Goal: Task Accomplishment & Management: Complete application form

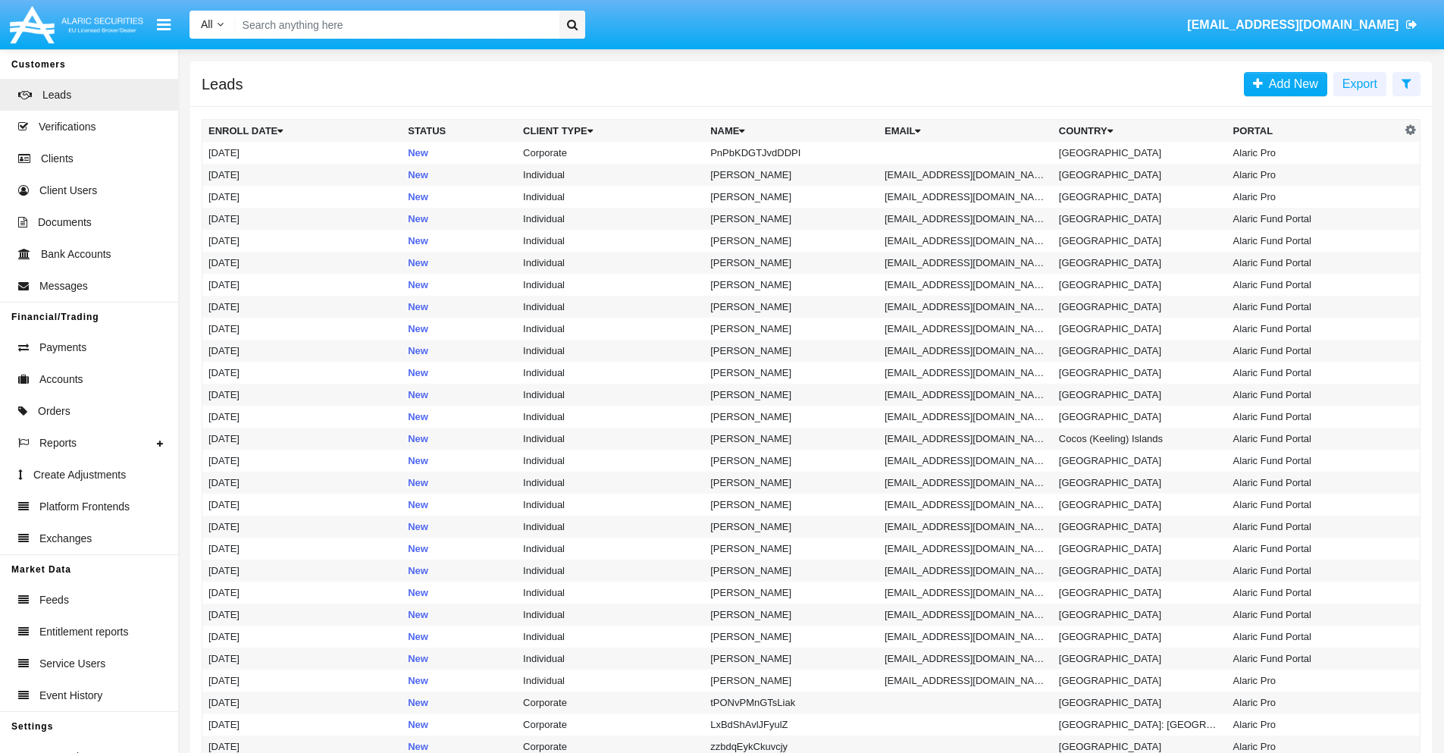
click at [1406, 83] on icon at bounding box center [1406, 83] width 10 height 12
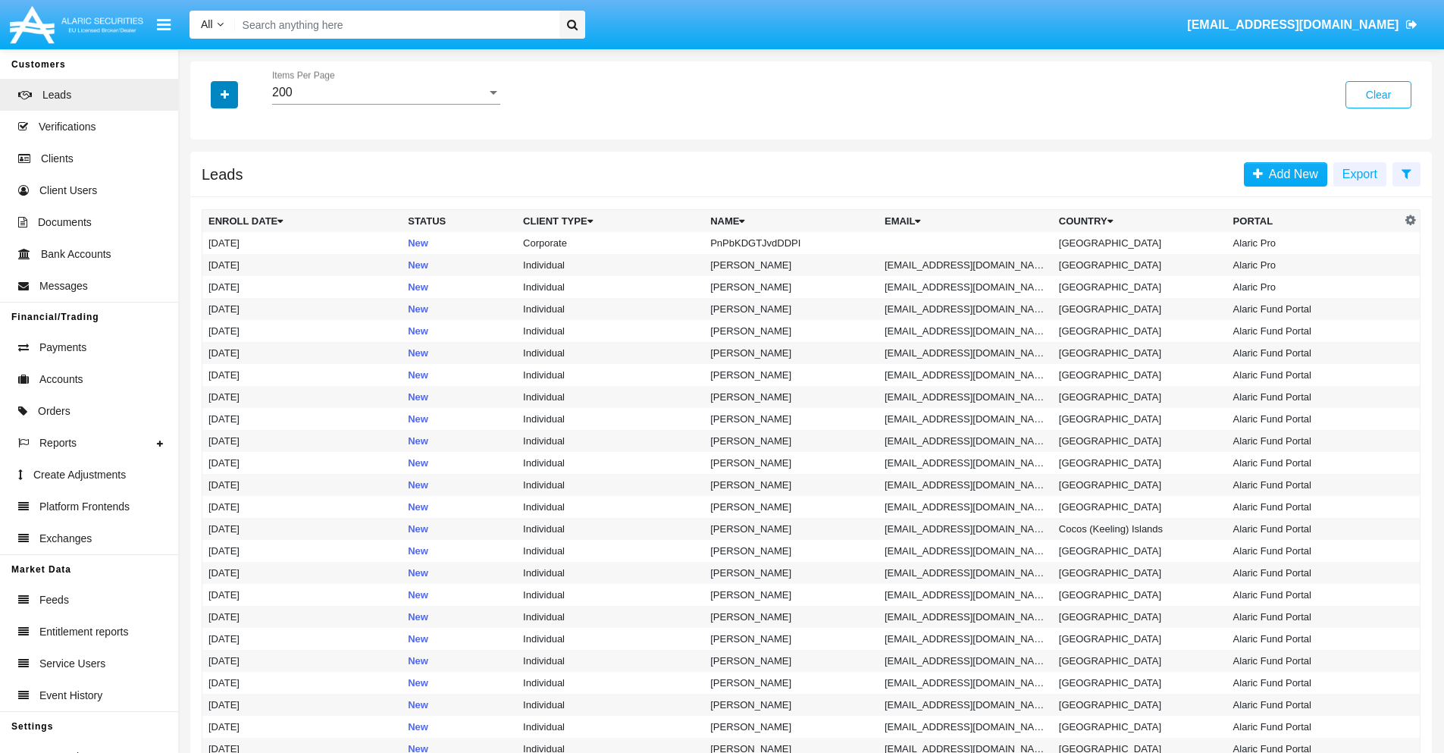
click at [224, 94] on icon "button" at bounding box center [225, 94] width 8 height 11
click at [236, 170] on span "Name" at bounding box center [237, 170] width 33 height 18
click at [208, 176] on input "Name" at bounding box center [208, 176] width 1 height 1
checkbox input "true"
click at [224, 94] on icon "button" at bounding box center [225, 94] width 8 height 11
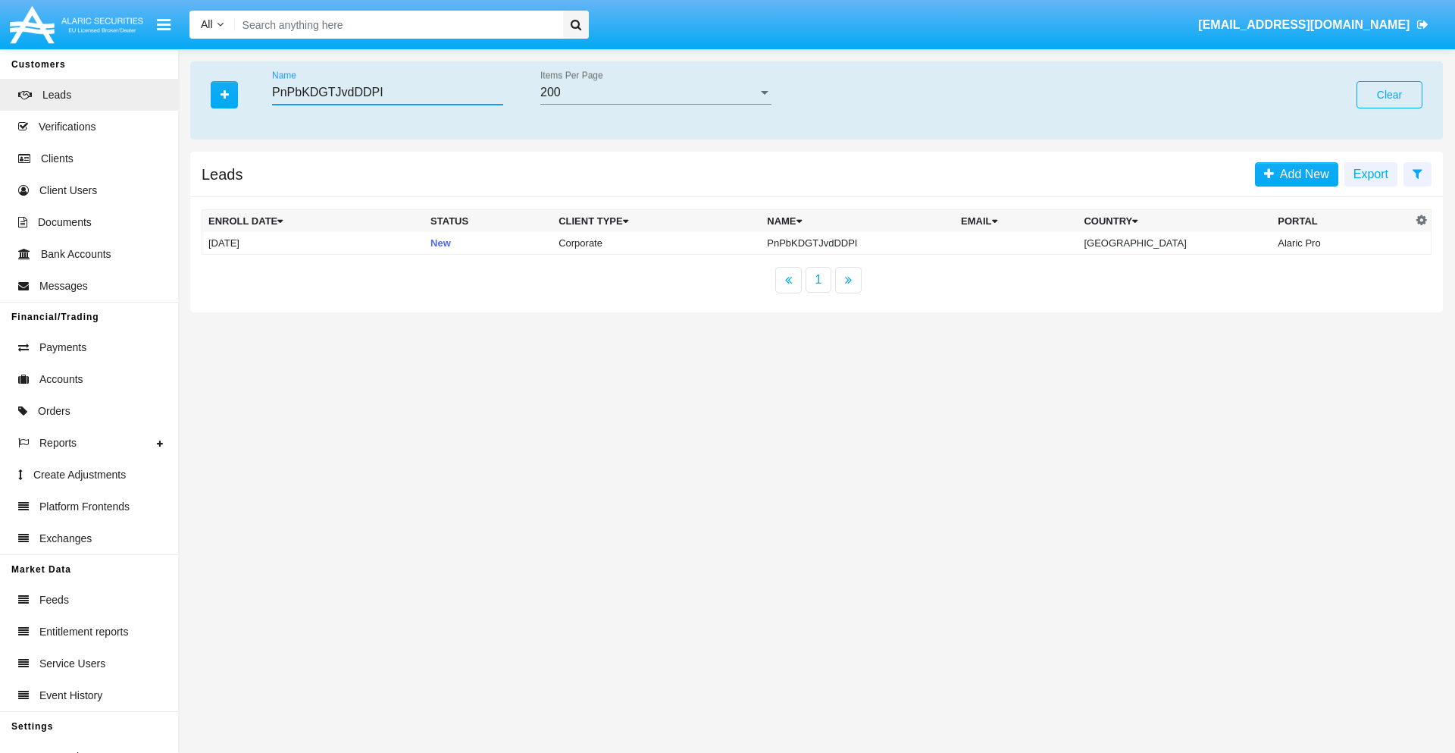
type input "PnPbKDGTJvdDDPI"
click at [871, 243] on td "PnPbKDGTJvdDDPI" at bounding box center [858, 243] width 194 height 23
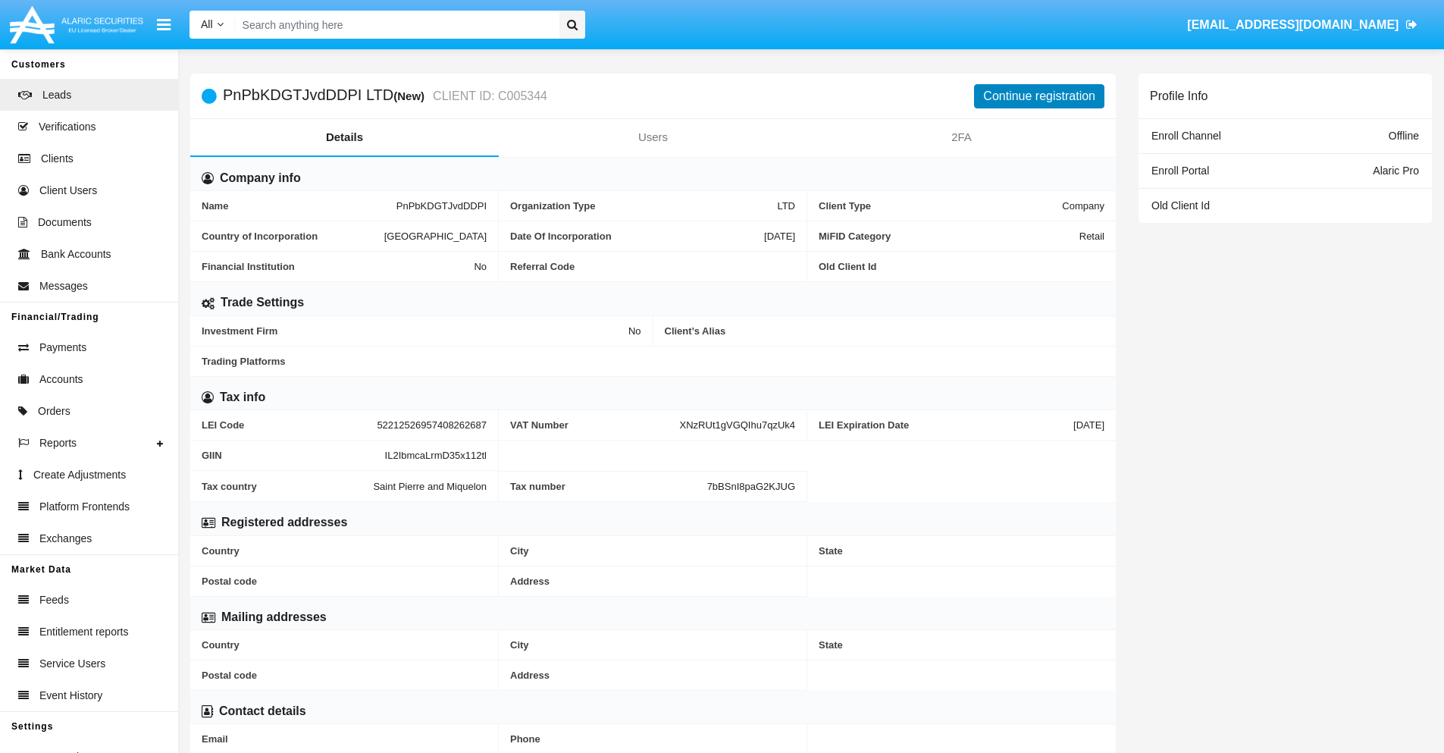
click at [1039, 95] on button "Continue registration" at bounding box center [1039, 96] width 130 height 24
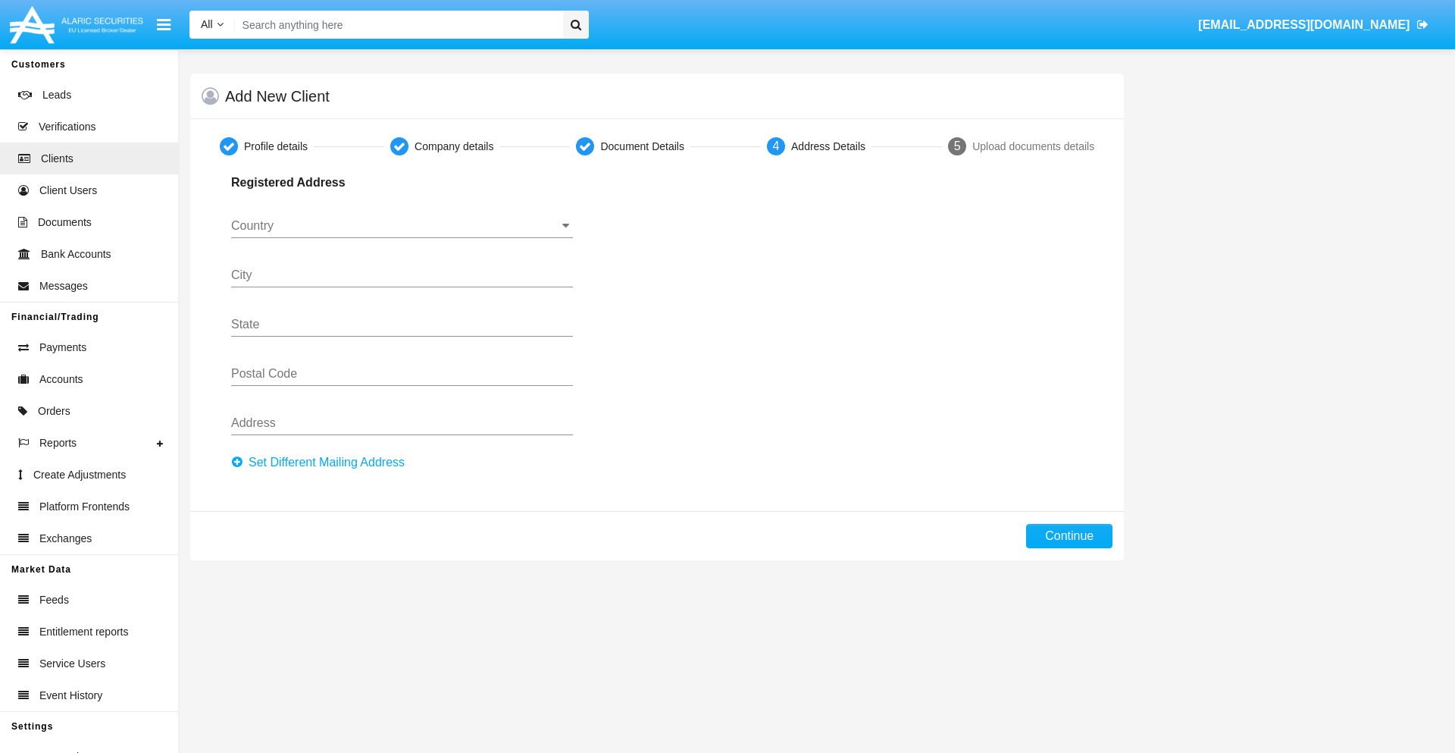
click at [322, 462] on button "Set Different Mailing Address" at bounding box center [322, 462] width 183 height 24
click at [402, 226] on input "Country" at bounding box center [402, 226] width 342 height 14
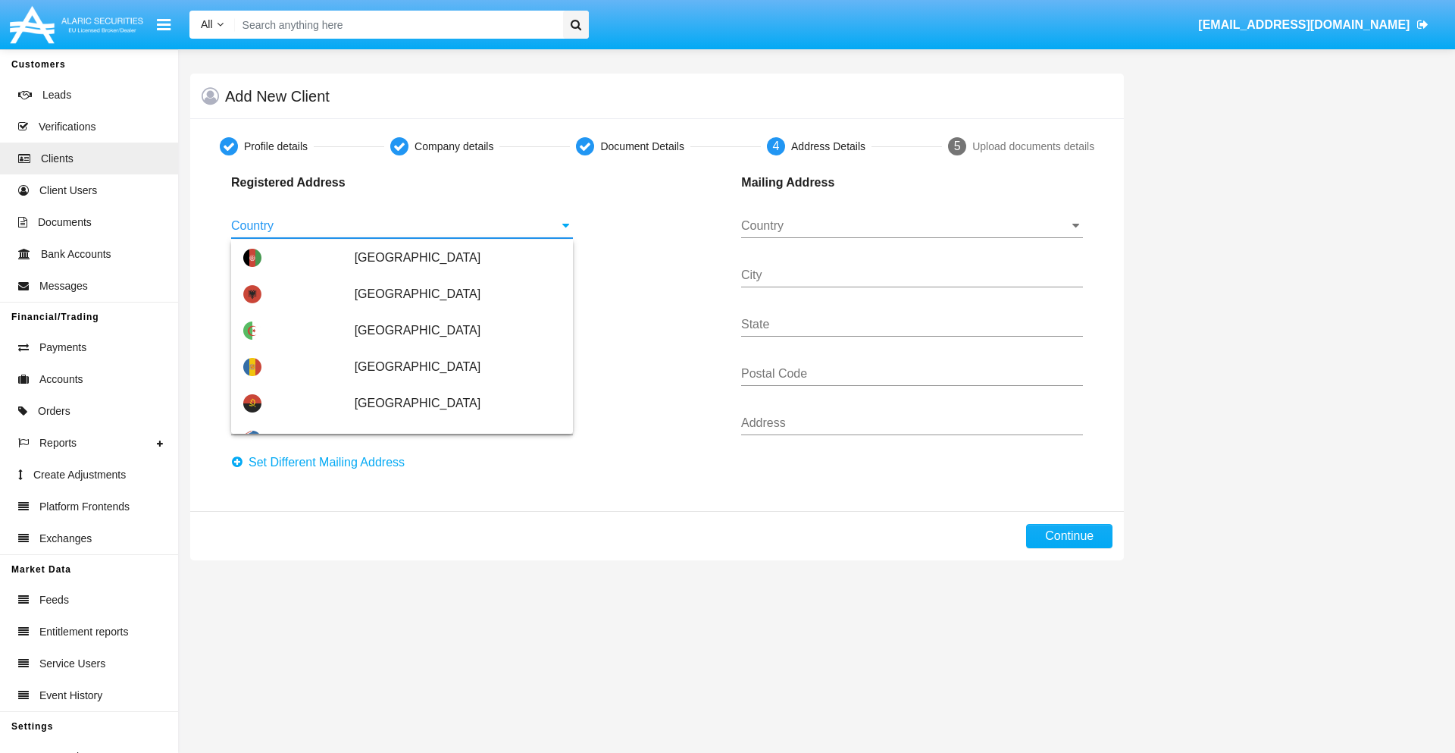
scroll to position [897, 0]
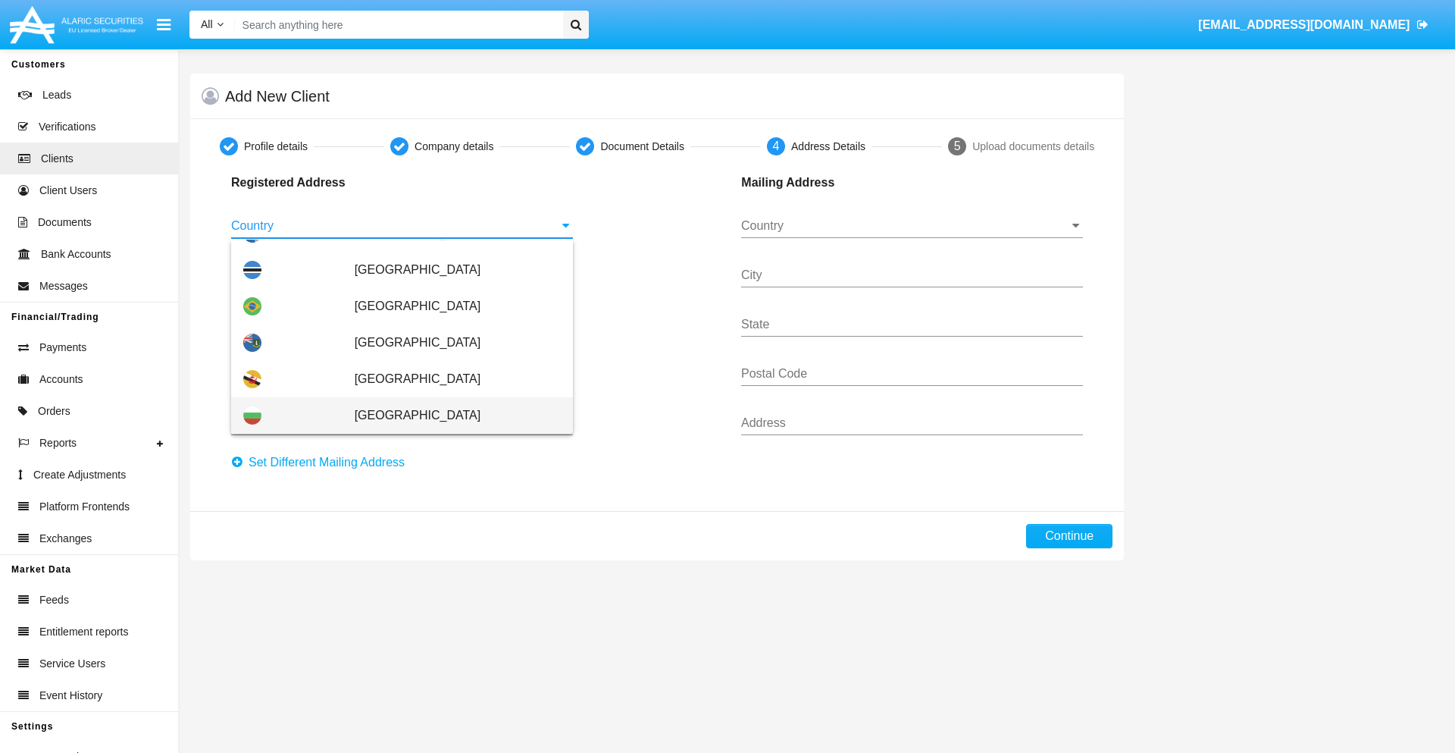
click at [449, 415] on span "[GEOGRAPHIC_DATA]" at bounding box center [458, 415] width 206 height 36
type input "[GEOGRAPHIC_DATA]"
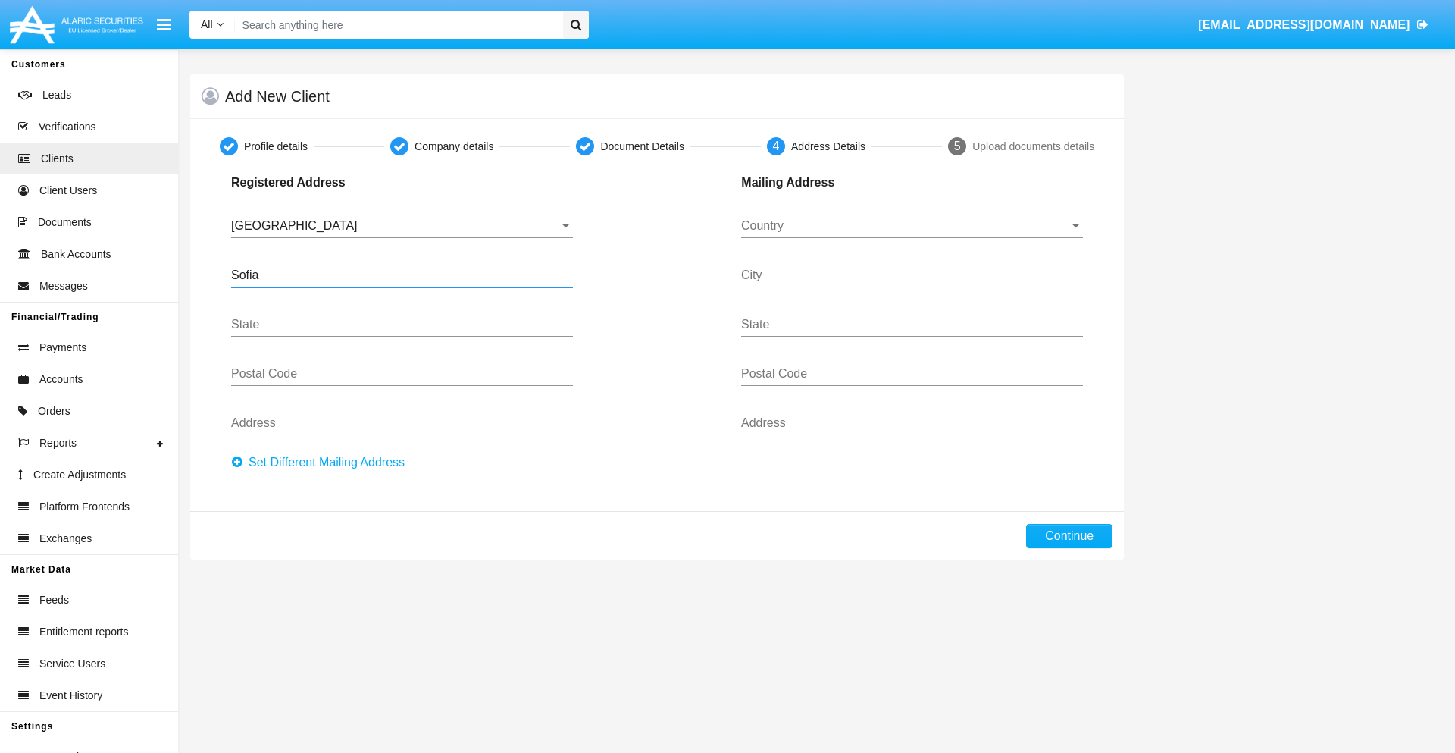
type input "Sofia"
type input "1000"
type input "Vasil Levski"
click at [912, 226] on input "Country" at bounding box center [912, 226] width 342 height 14
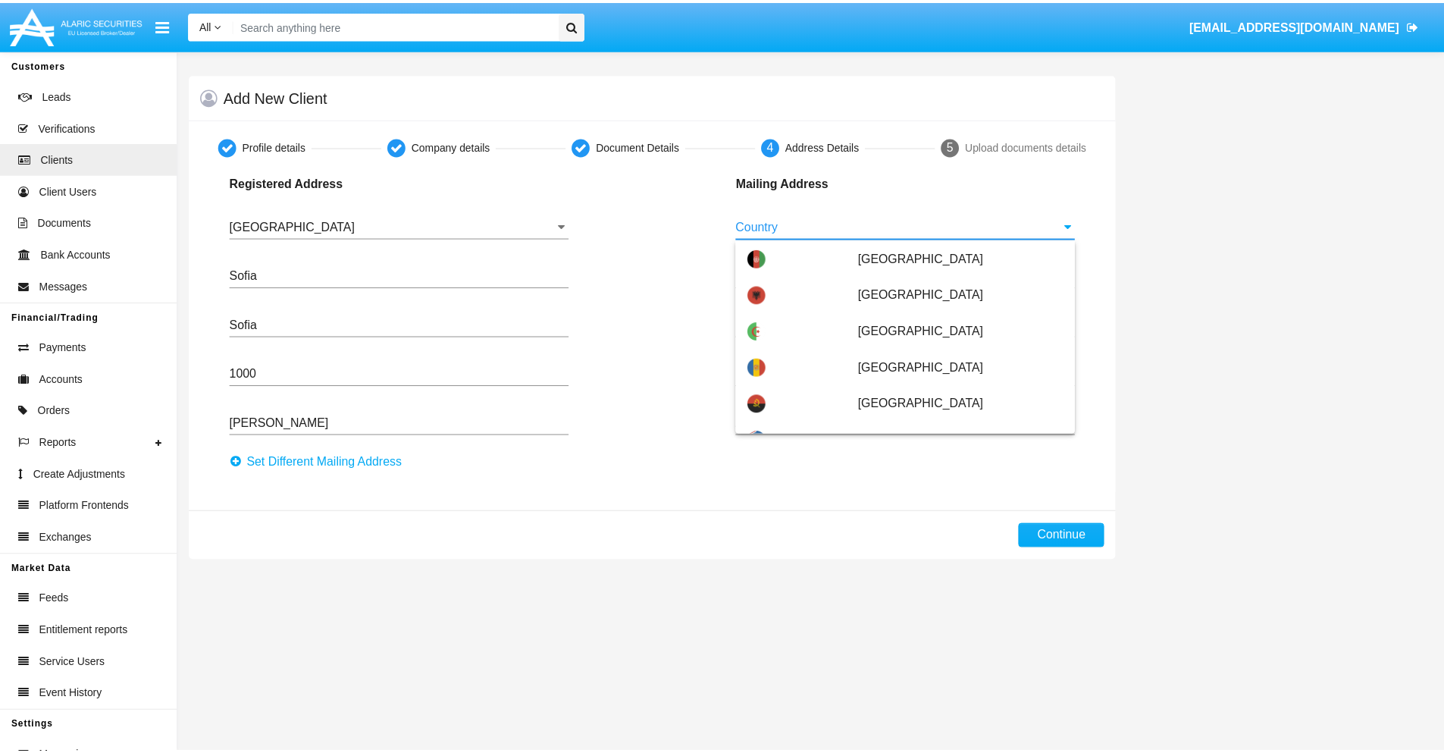
scroll to position [97, 0]
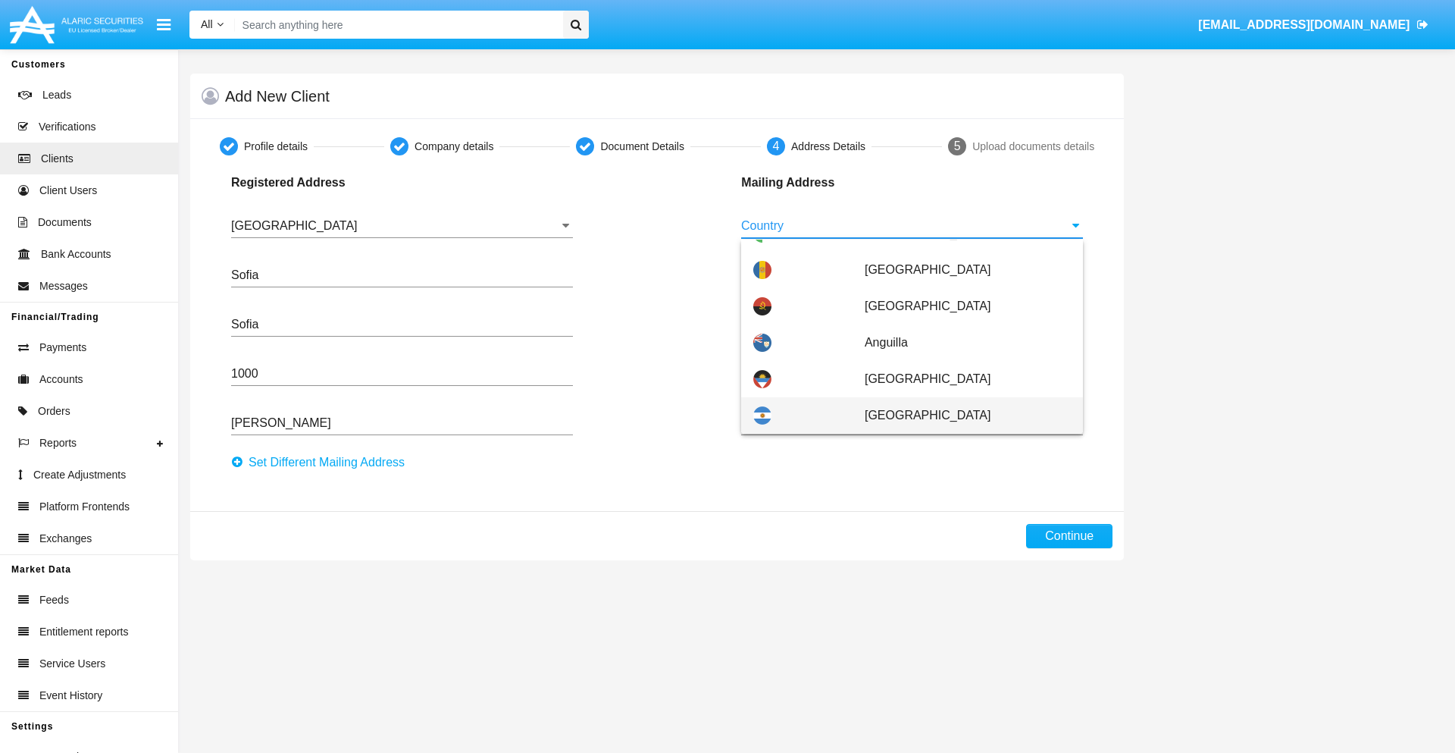
click at [959, 415] on span "[GEOGRAPHIC_DATA]" at bounding box center [968, 415] width 206 height 36
type input "[GEOGRAPHIC_DATA]"
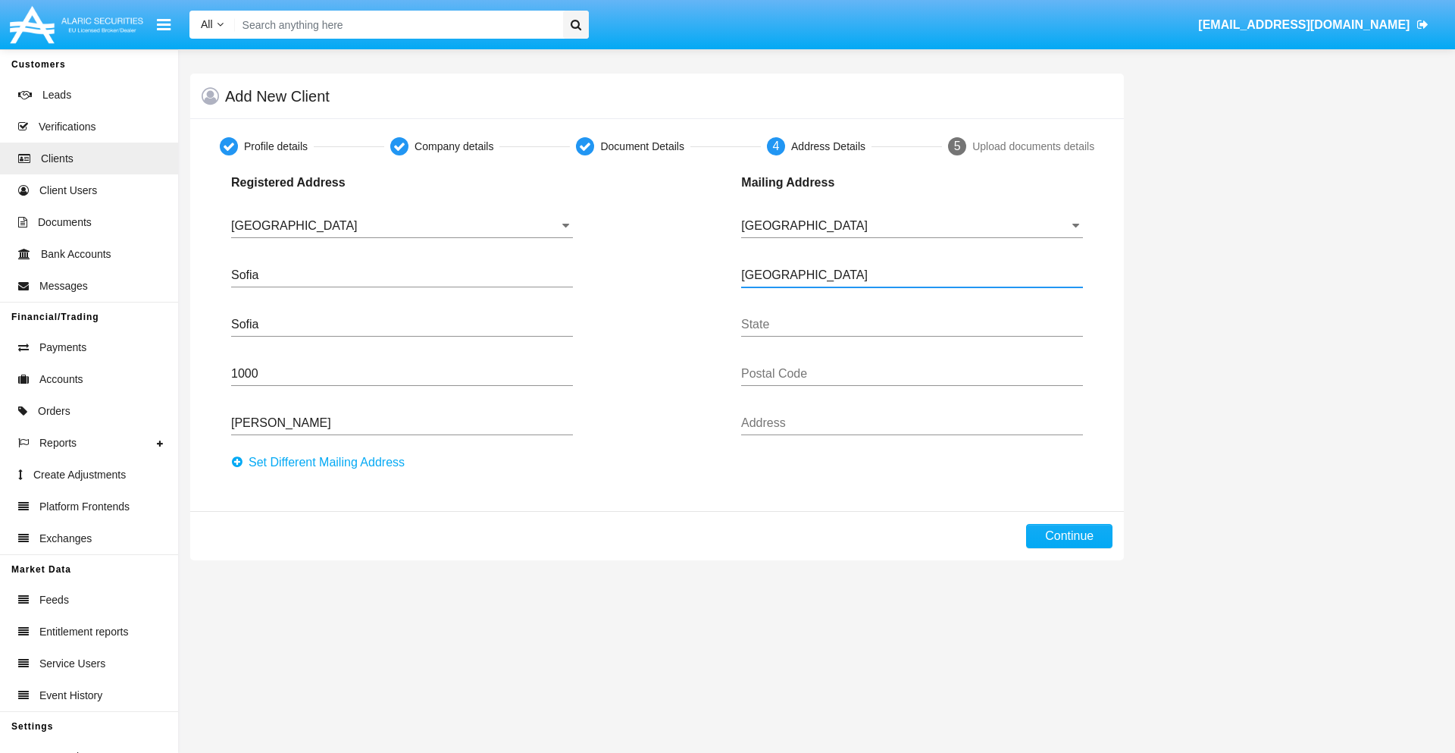
type input "Buenos Aires"
type input "7777"
type input "Test Mail Address"
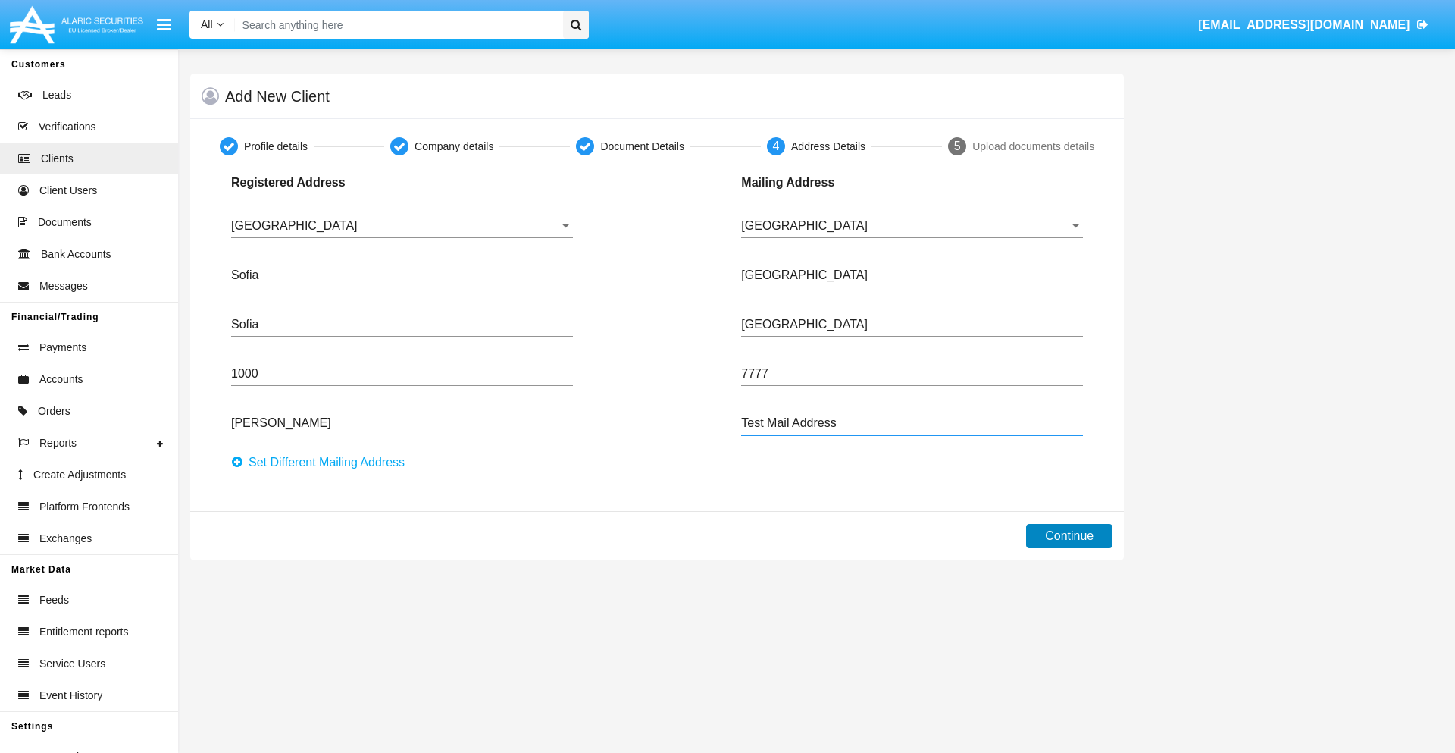
click at [1069, 536] on button "Continue" at bounding box center [1069, 536] width 86 height 24
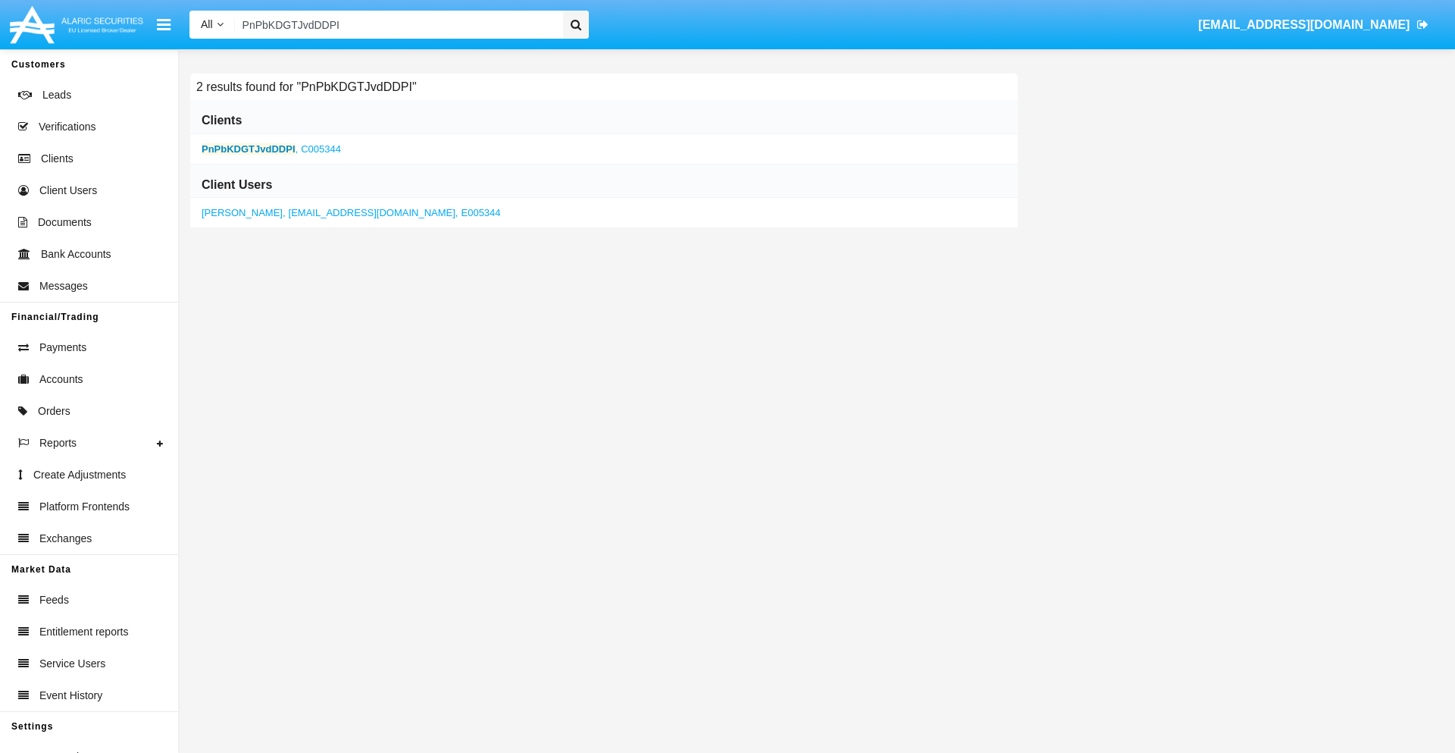
type input "PnPbKDGTJvdDDPI"
click at [248, 149] on b "PnPbKDGTJvdDDPI" at bounding box center [249, 148] width 94 height 11
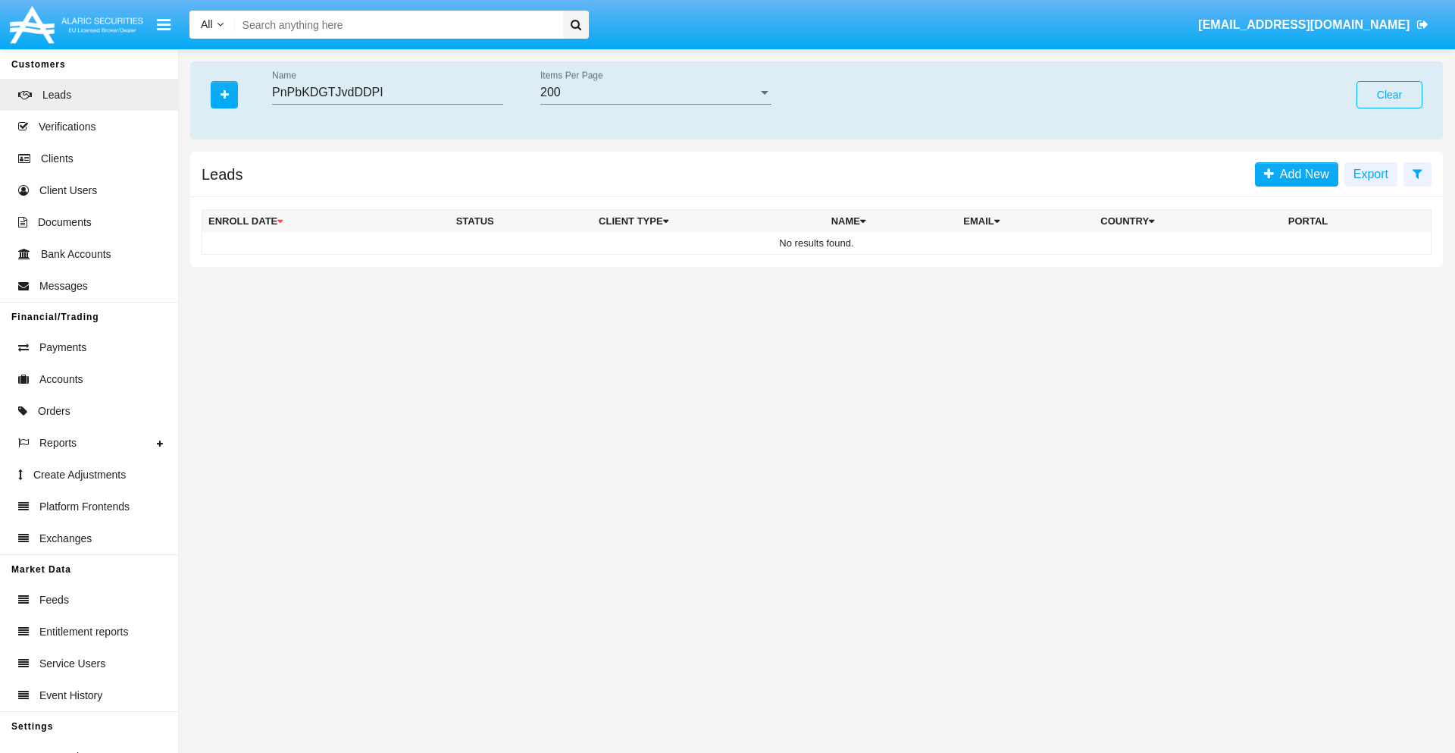
click at [1389, 95] on button "Clear" at bounding box center [1390, 94] width 66 height 27
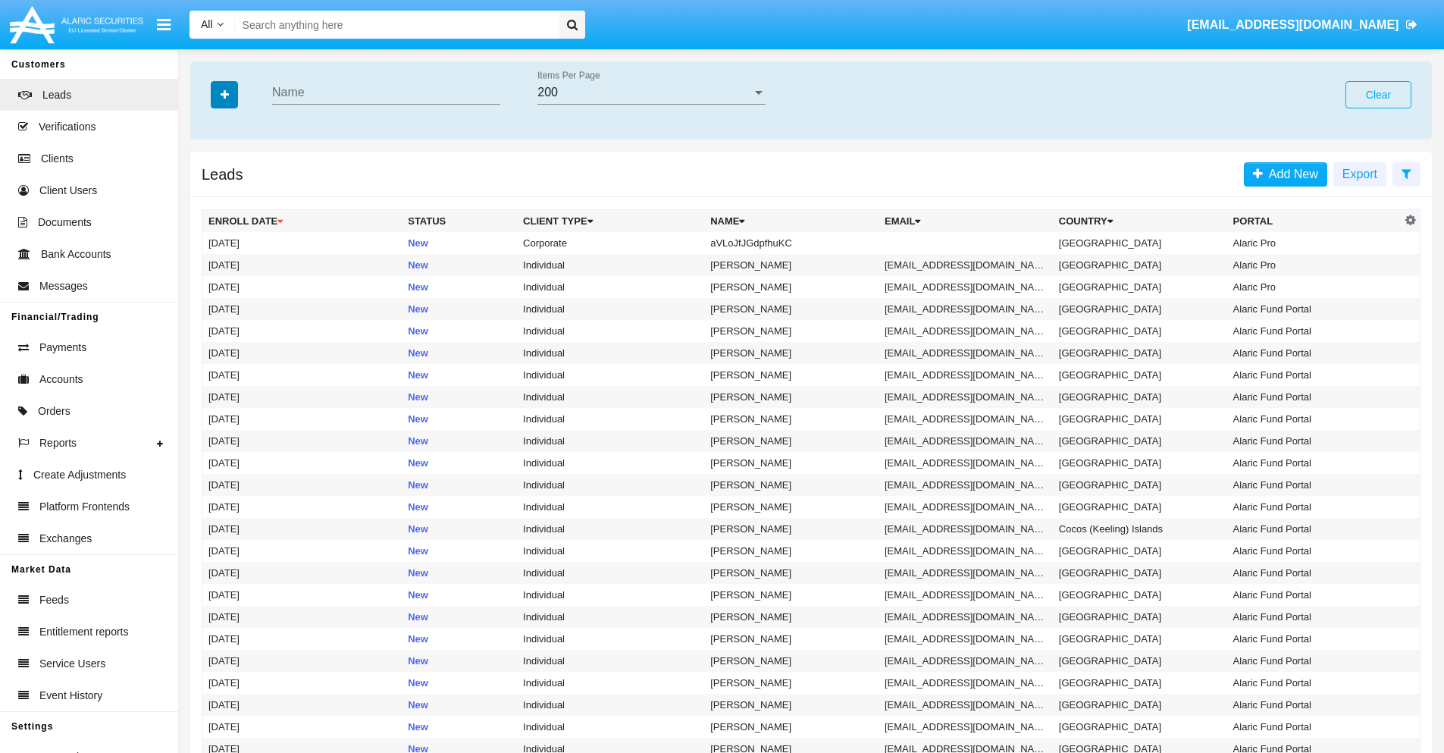
click at [224, 94] on icon "button" at bounding box center [225, 94] width 8 height 11
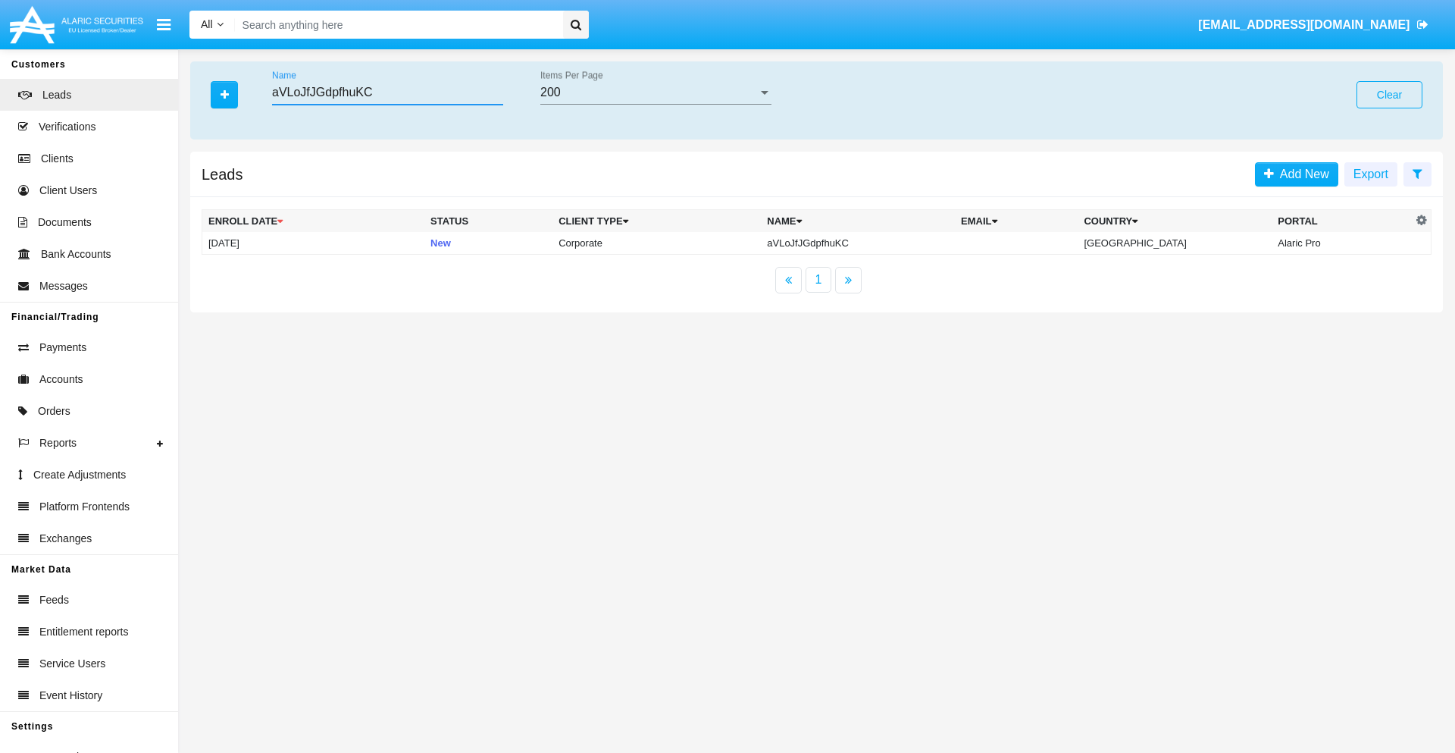
type input "aVLoJfJGdpfhuKC"
click at [871, 243] on td "aVLoJfJGdpfhuKC" at bounding box center [858, 243] width 194 height 23
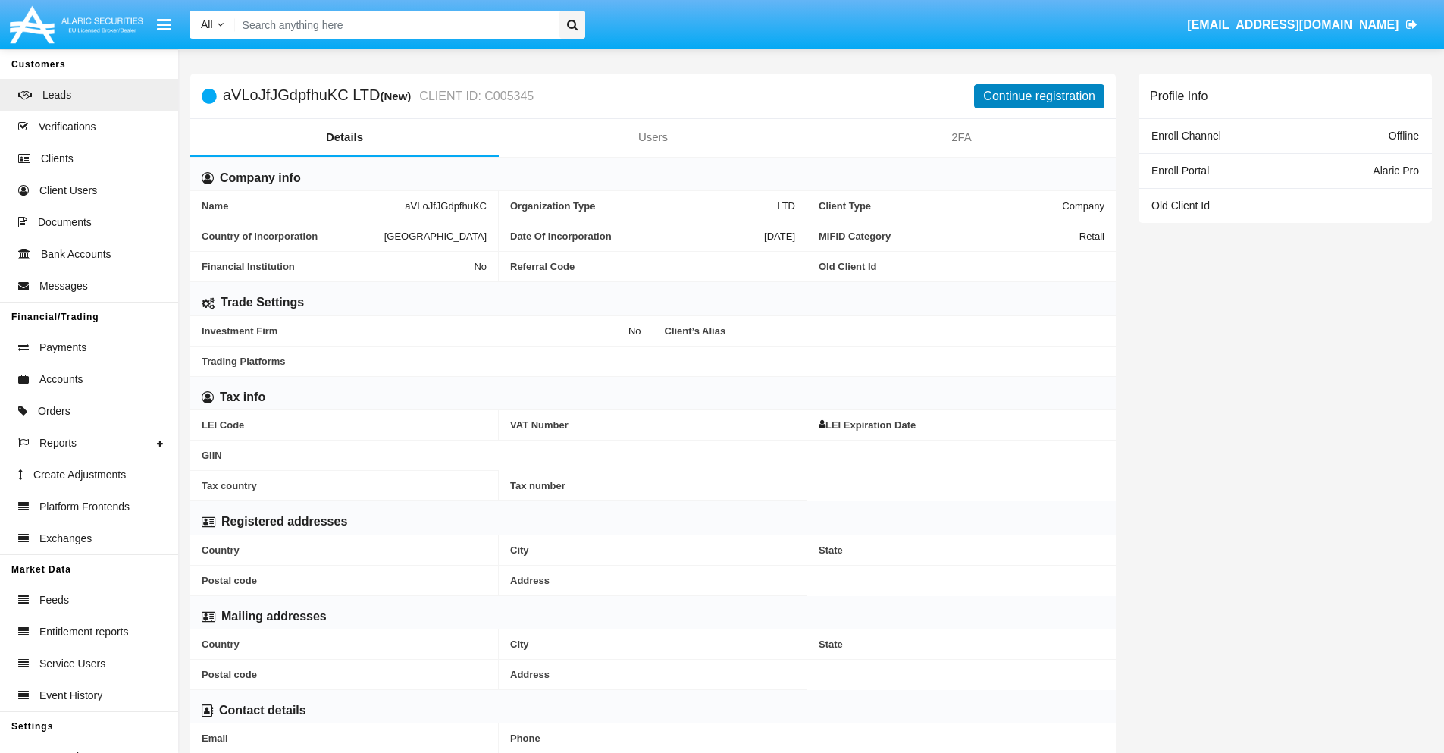
click at [1039, 95] on button "Continue registration" at bounding box center [1039, 96] width 130 height 24
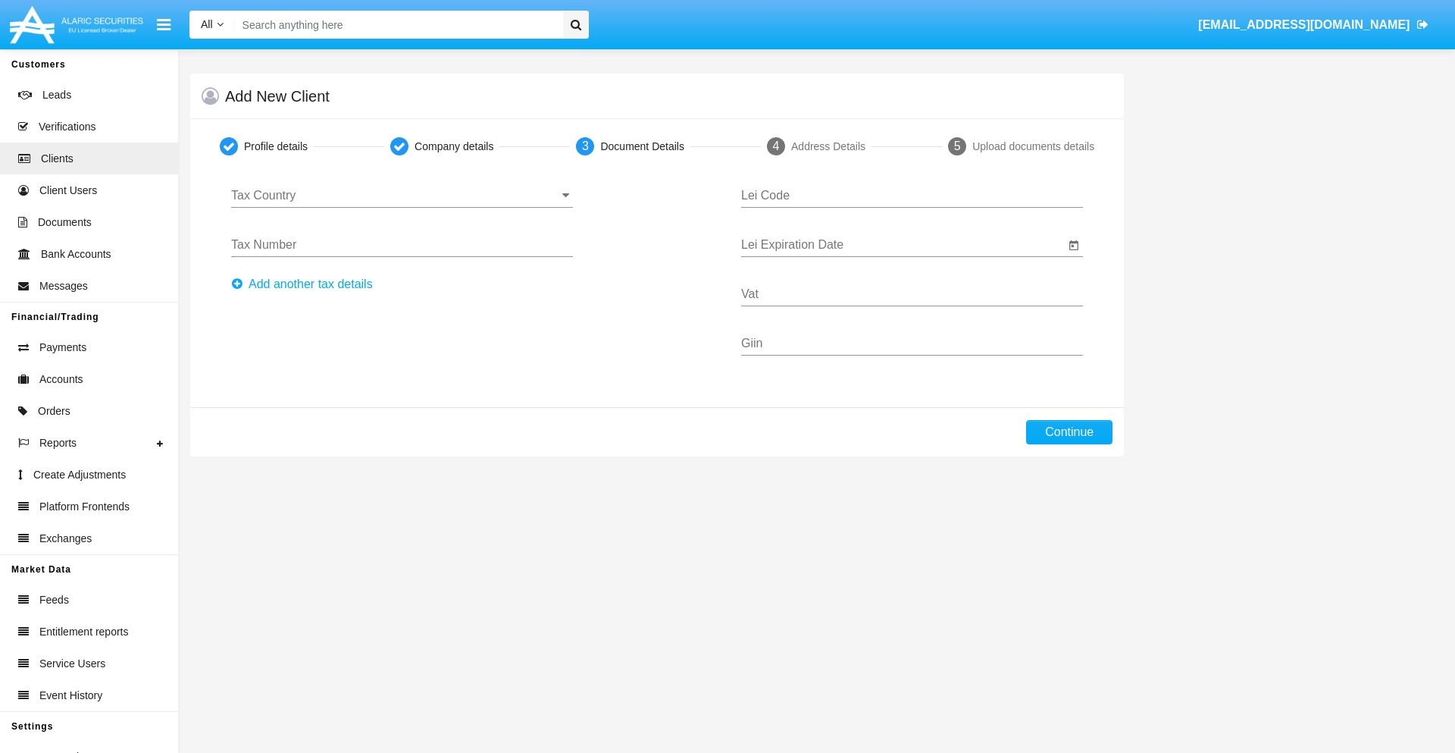
click at [402, 196] on input "Tax Country" at bounding box center [402, 196] width 342 height 14
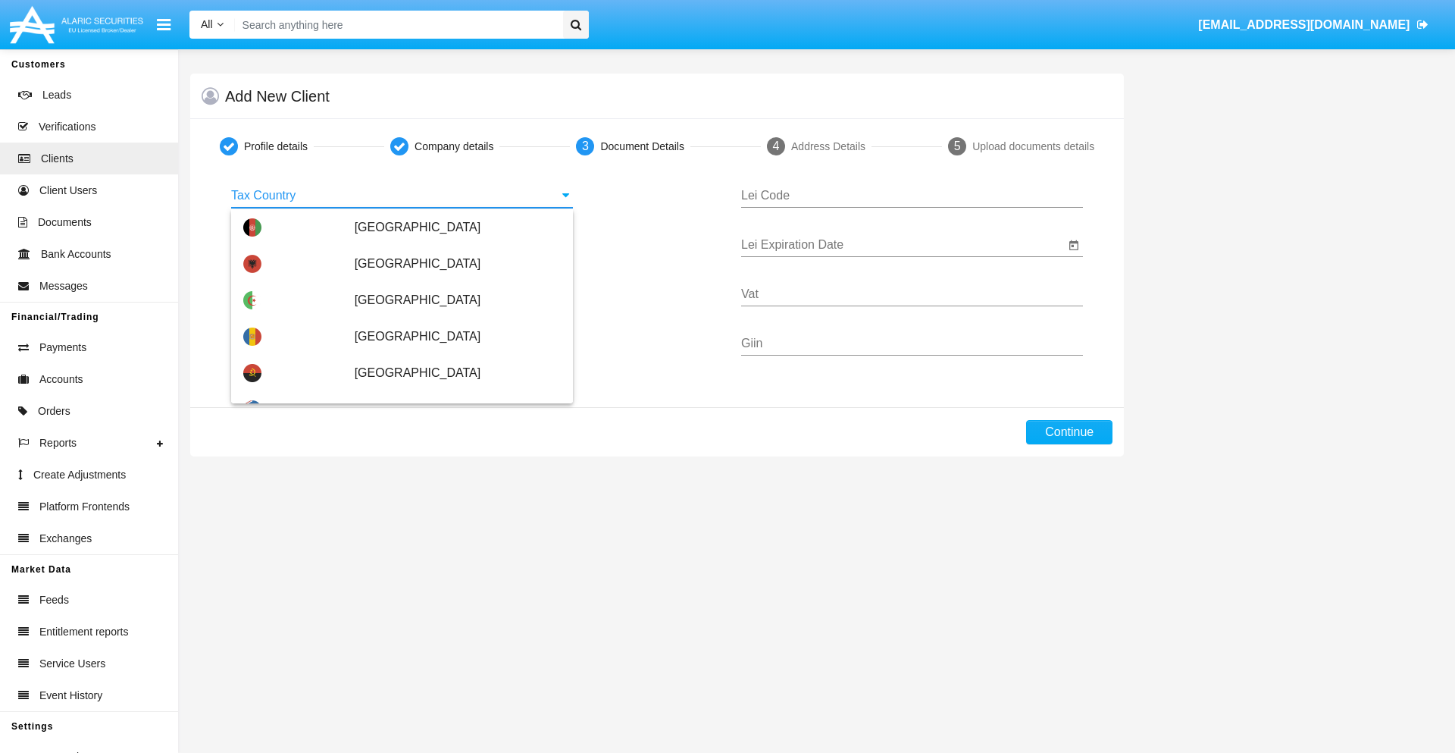
scroll to position [897, 0]
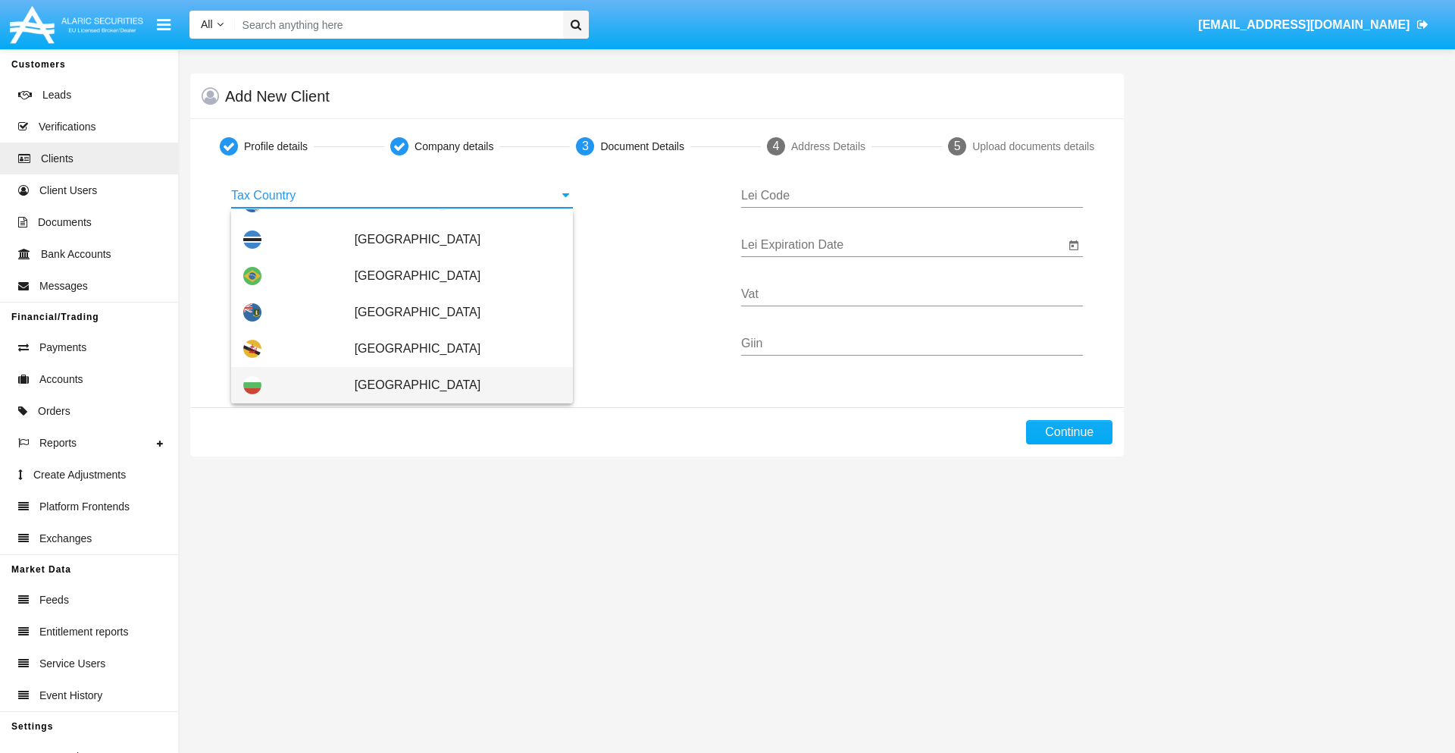
click at [449, 385] on span "[GEOGRAPHIC_DATA]" at bounding box center [458, 385] width 206 height 36
type input "[GEOGRAPHIC_DATA]"
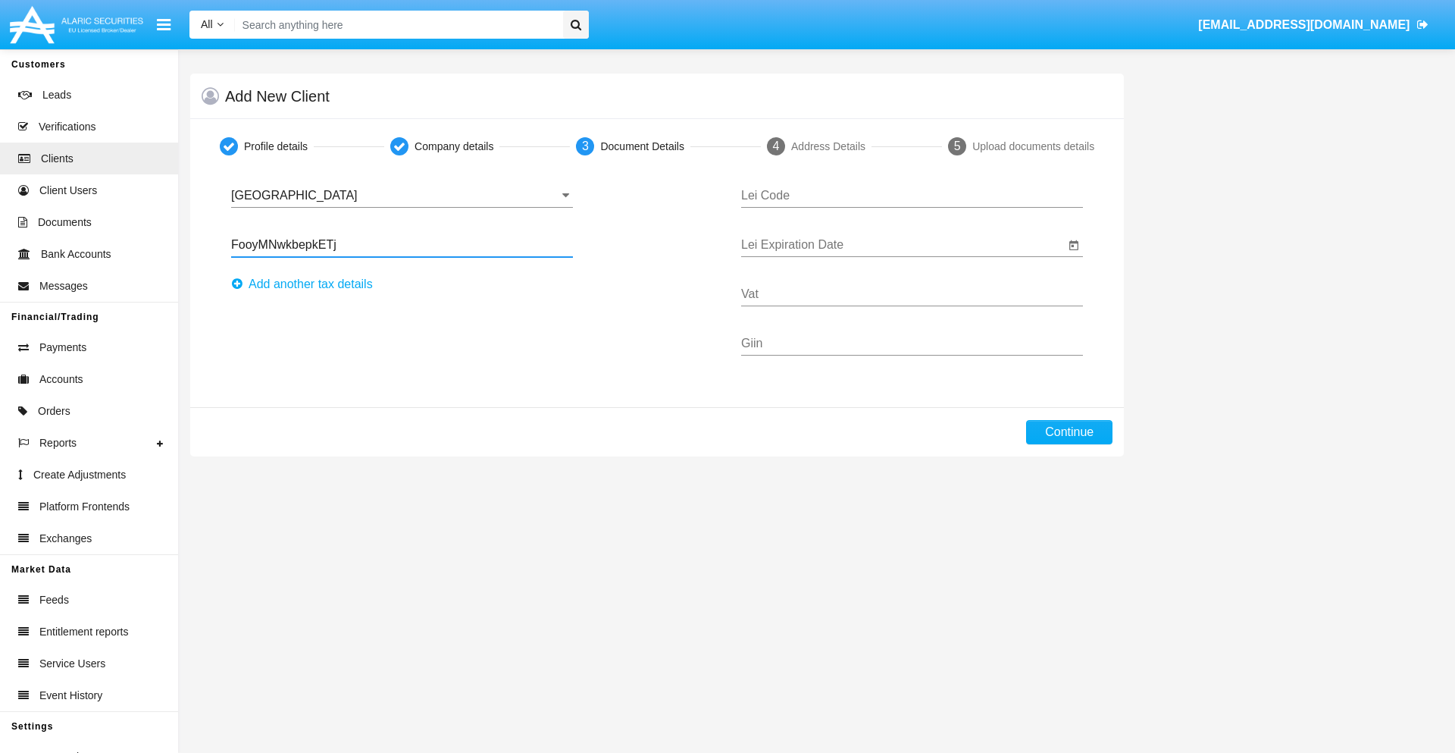
type input "FooyMNwkbepkETj"
click at [306, 284] on button "Аdd another tax details" at bounding box center [306, 284] width 151 height 24
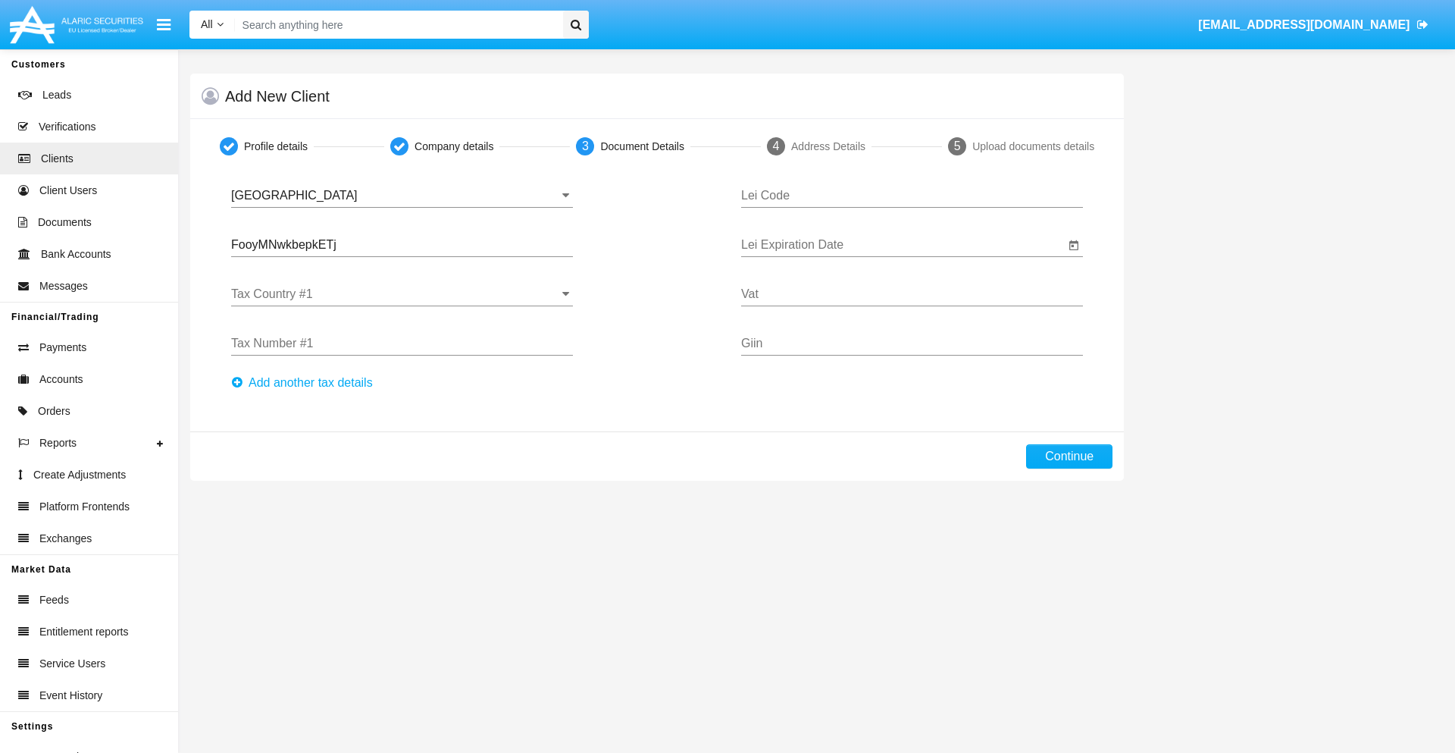
click at [402, 294] on input "Tax Country #1" at bounding box center [402, 294] width 342 height 14
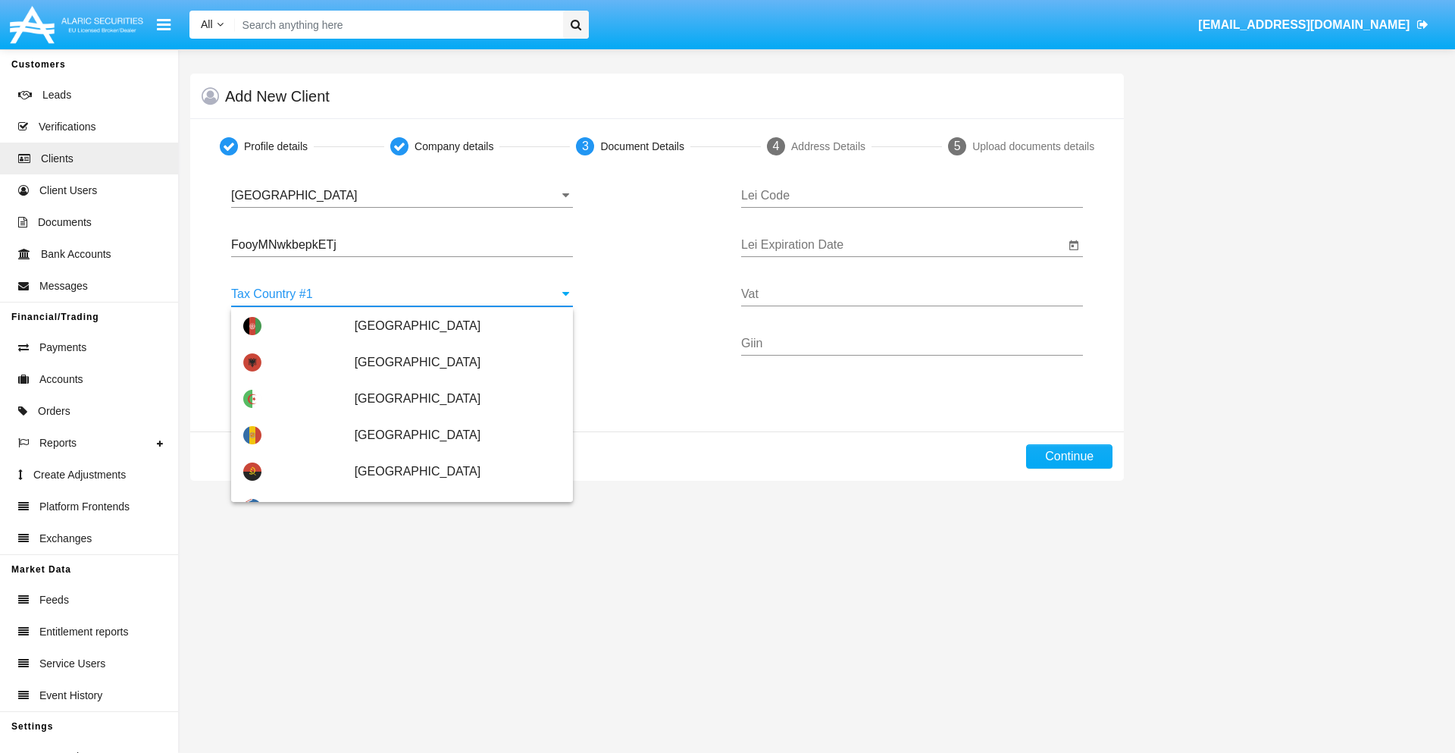
scroll to position [3371, 0]
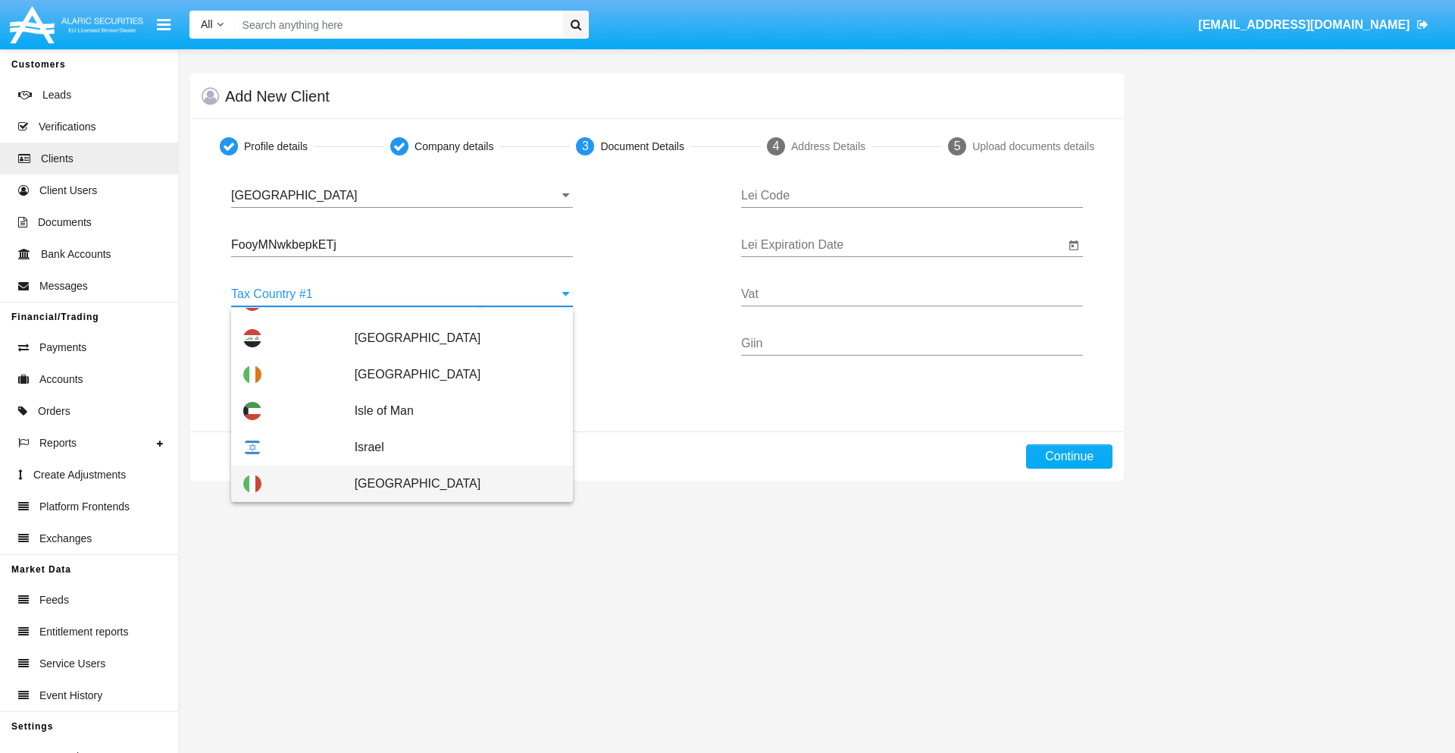
click at [449, 484] on span "[GEOGRAPHIC_DATA]" at bounding box center [458, 483] width 206 height 36
type input "[GEOGRAPHIC_DATA]"
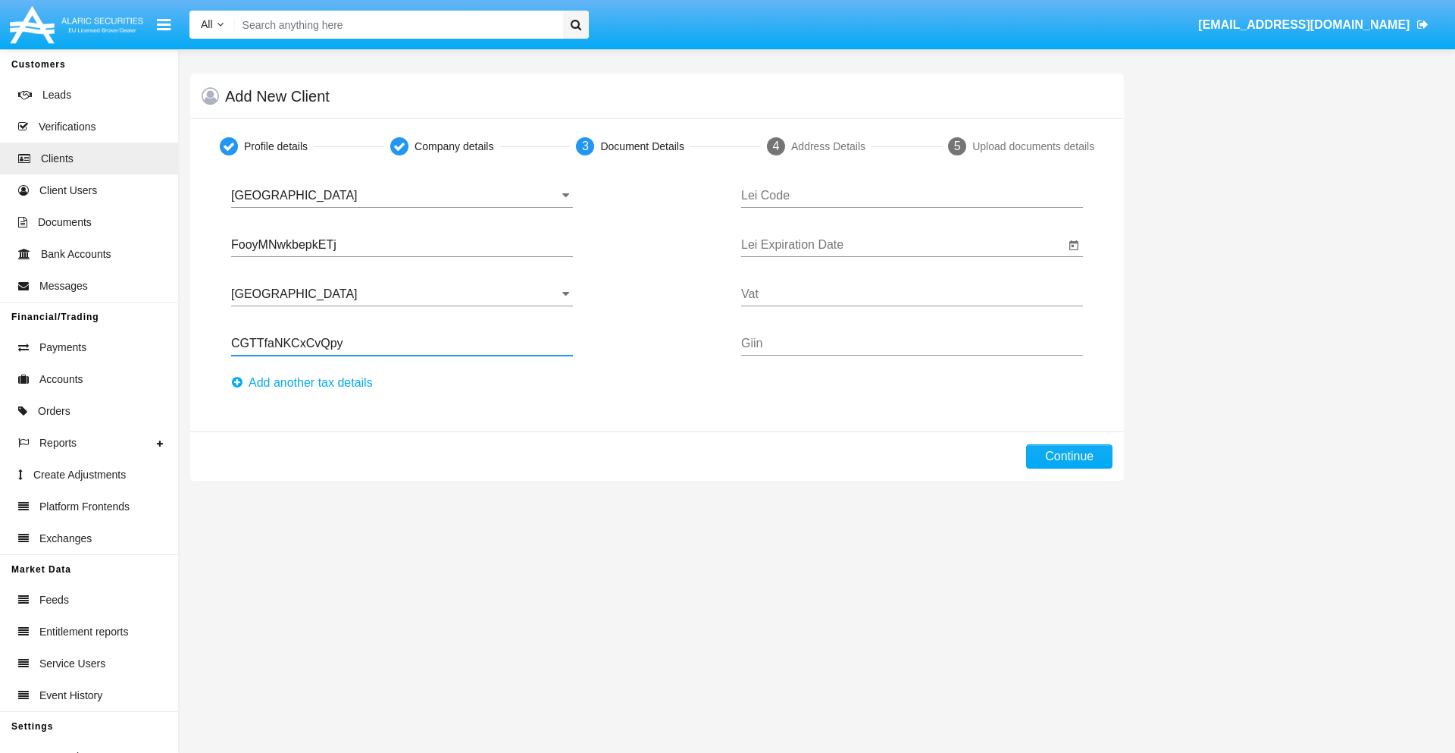
type input "CGTTfaNKCxCvQpy"
click at [306, 383] on button "Аdd another tax details" at bounding box center [306, 383] width 151 height 24
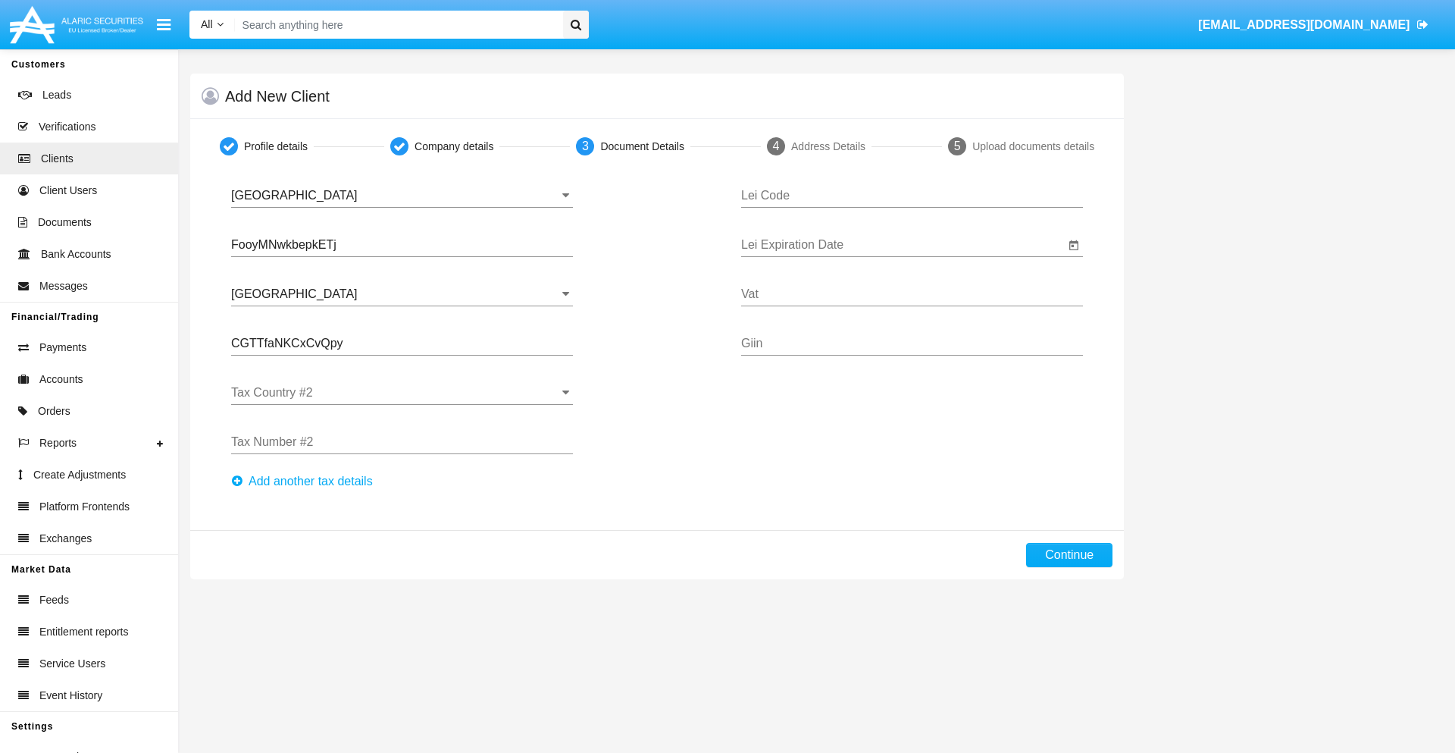
click at [402, 393] on input "Tax Country #2" at bounding box center [402, 393] width 342 height 14
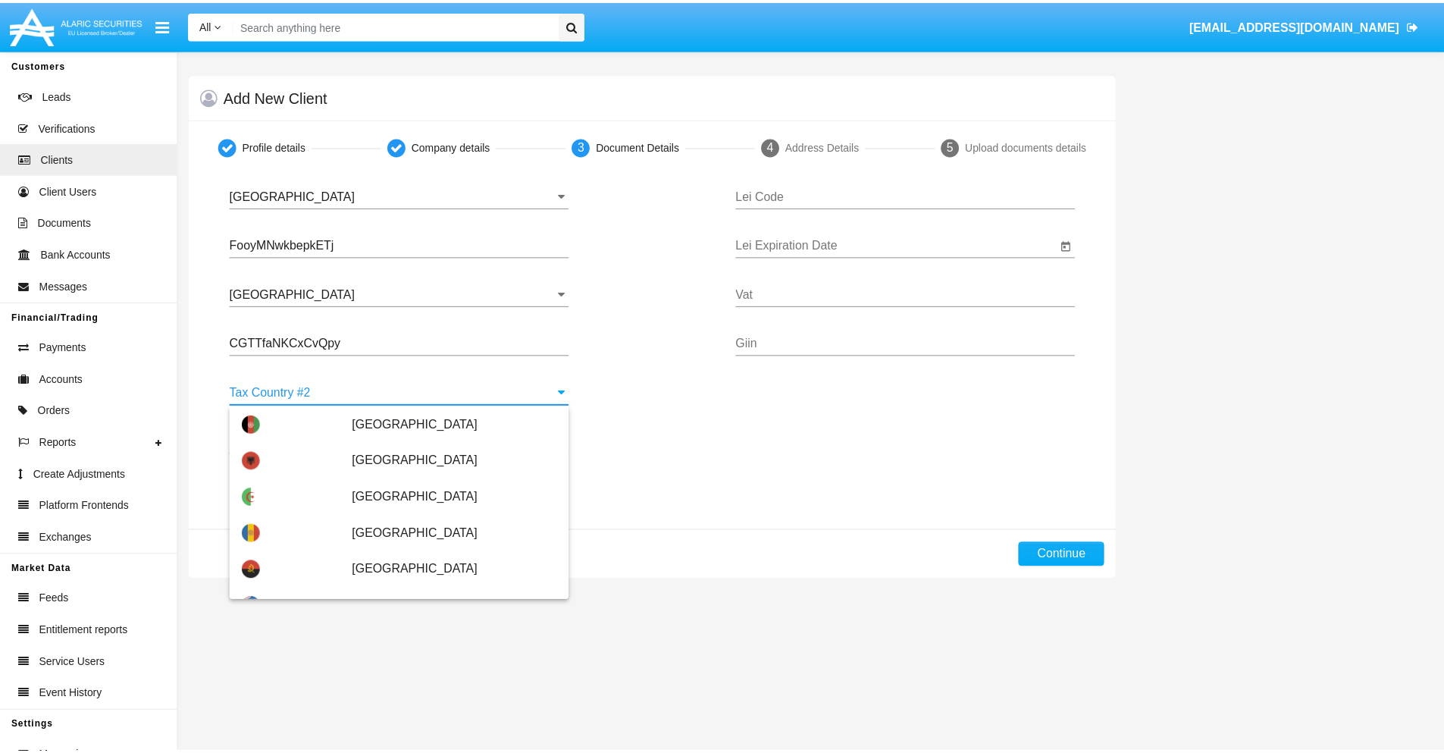
scroll to position [6754, 0]
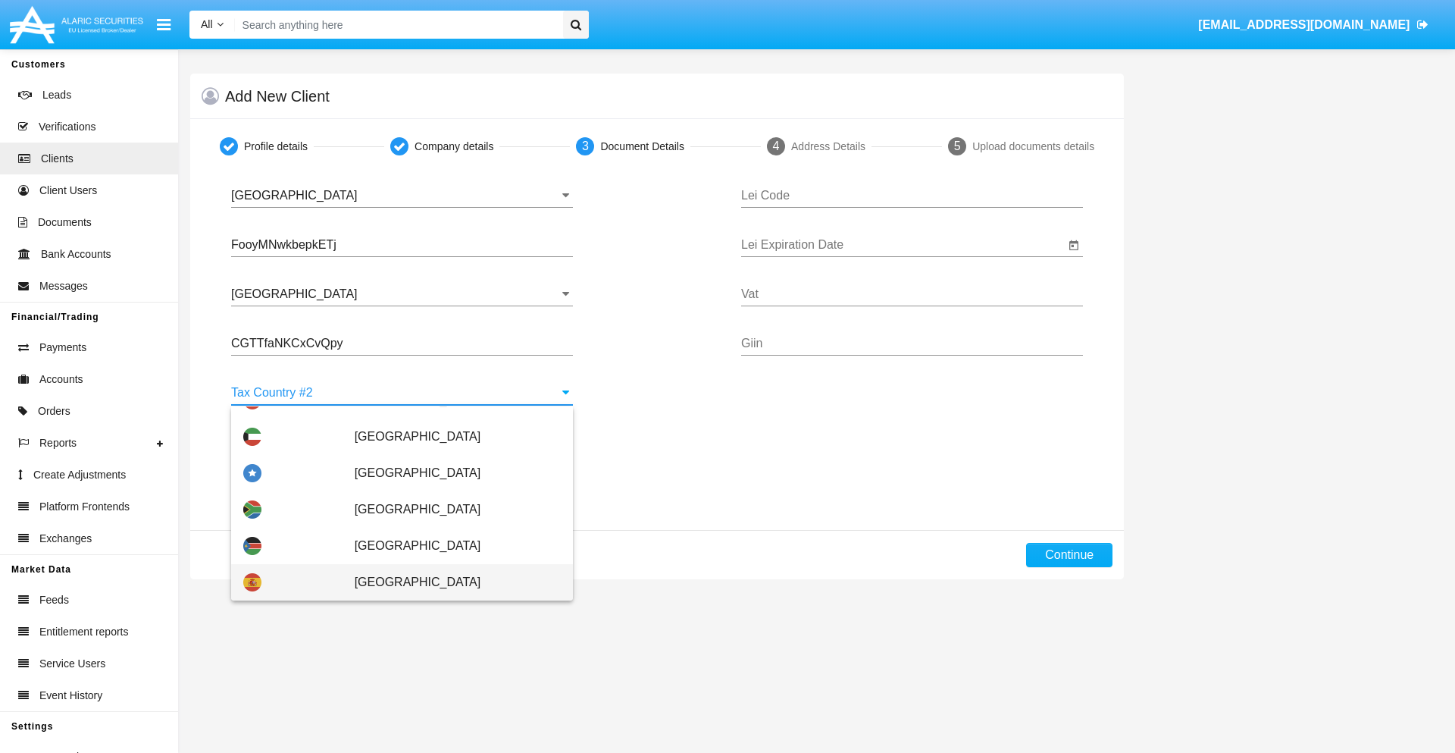
click at [449, 582] on span "[GEOGRAPHIC_DATA]" at bounding box center [458, 582] width 206 height 36
type input "[GEOGRAPHIC_DATA]"
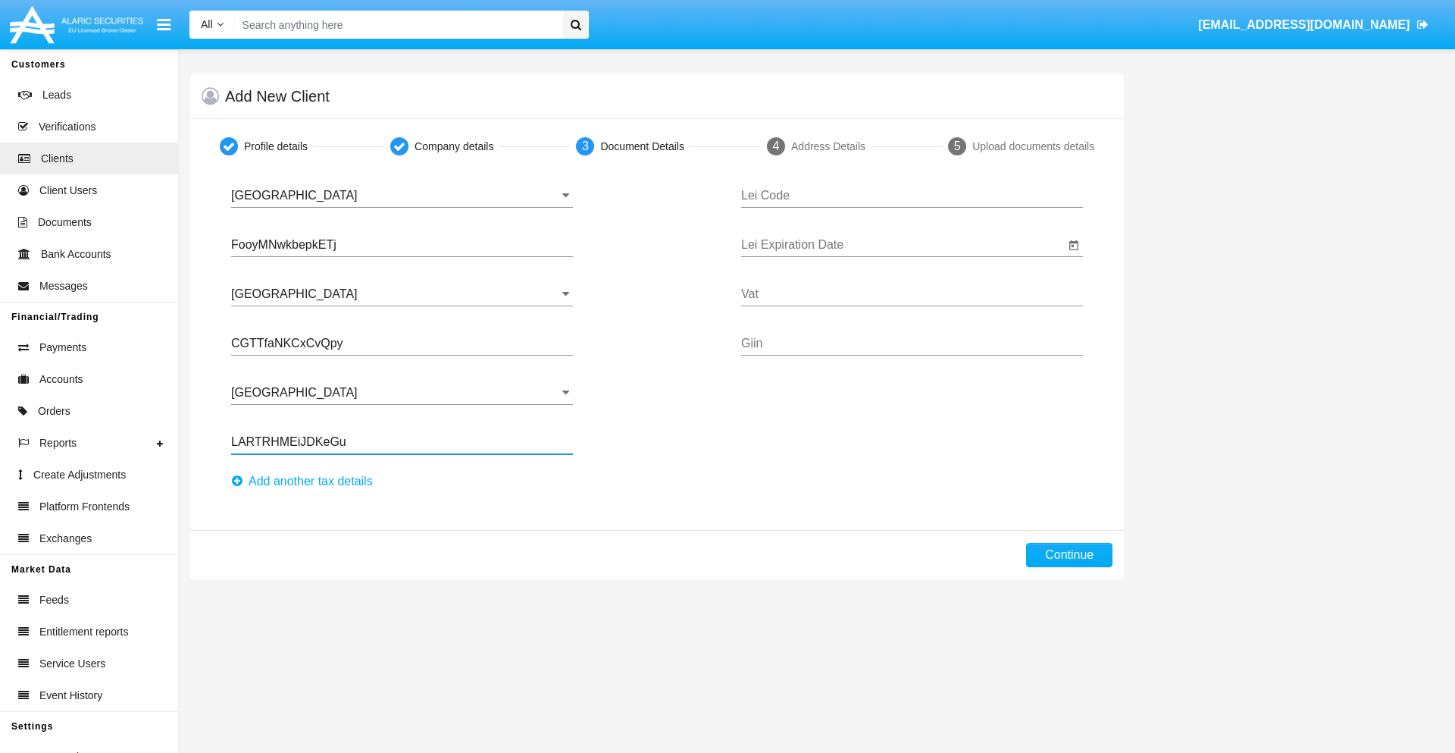
type input "LARTRHMEiJDKeGu"
type input "DEBEEYTHLRZVNUYBJEBZ"
click at [903, 245] on input "Lei Expiration Date" at bounding box center [903, 245] width 324 height 14
click at [787, 289] on span "[DATE]" at bounding box center [774, 289] width 33 height 12
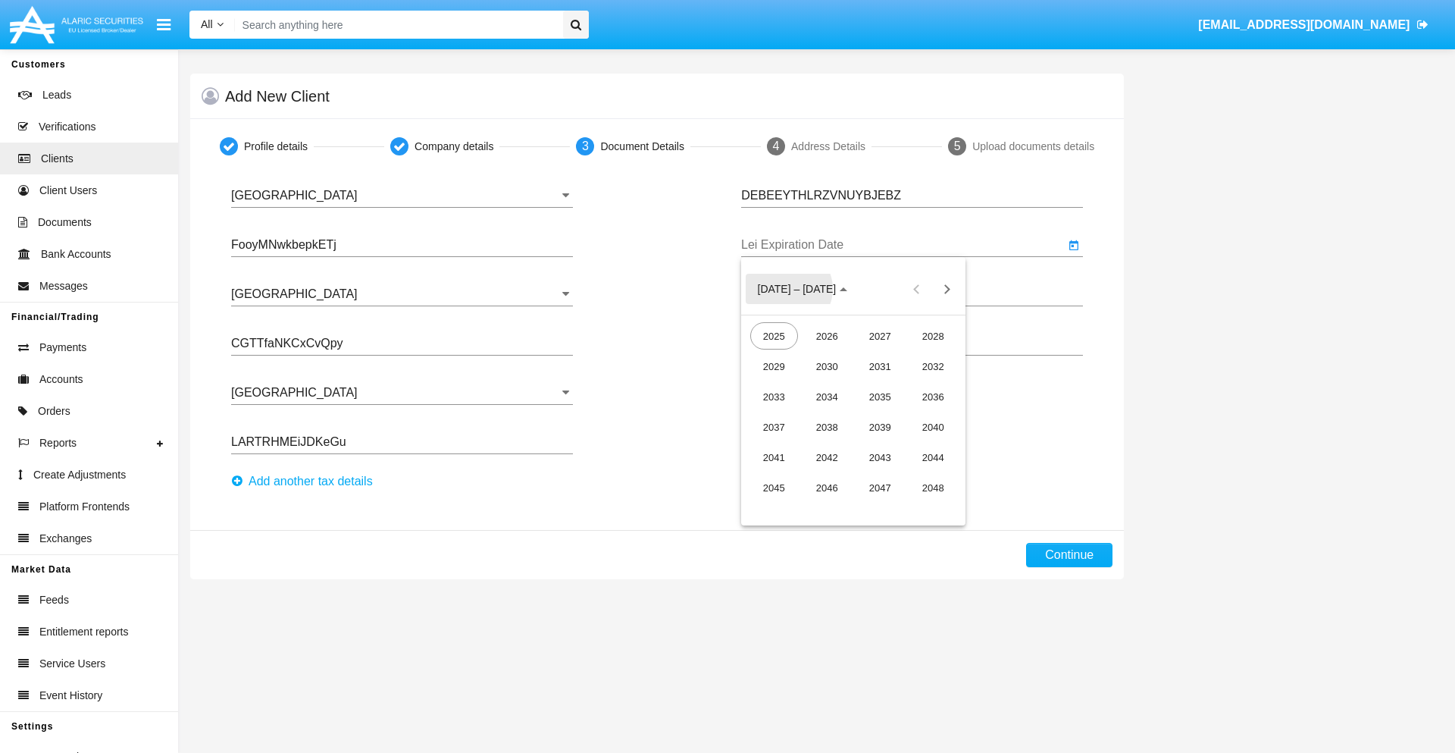
click at [933, 427] on div "2040" at bounding box center [933, 426] width 48 height 27
click at [827, 396] on div "JUN" at bounding box center [827, 396] width 48 height 27
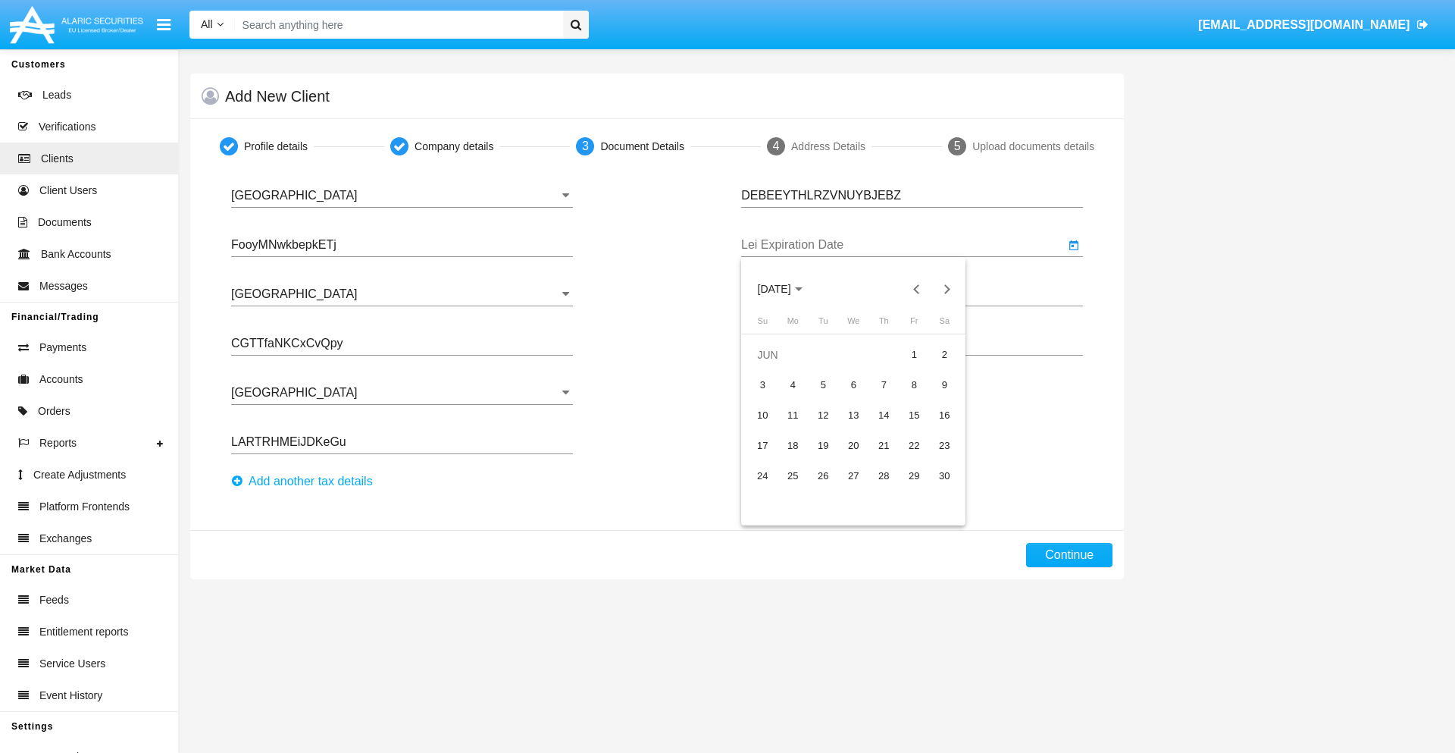
click at [914, 415] on div "15" at bounding box center [913, 415] width 27 height 27
type input "06/15/40"
type input "xOtlIFPpFbMzwFu"
type input "ztOLuEKFnnjdwaC"
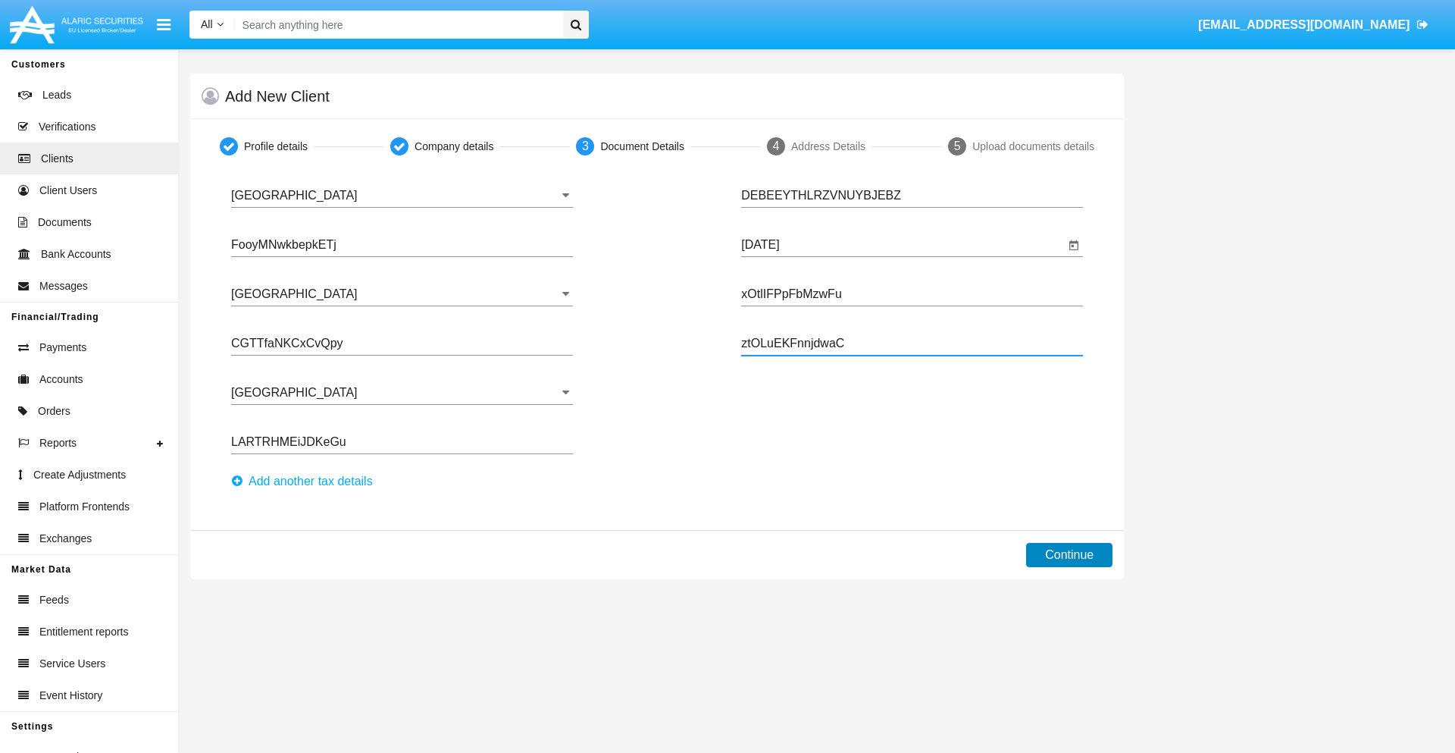
click at [1069, 555] on button "Continue" at bounding box center [1069, 555] width 86 height 24
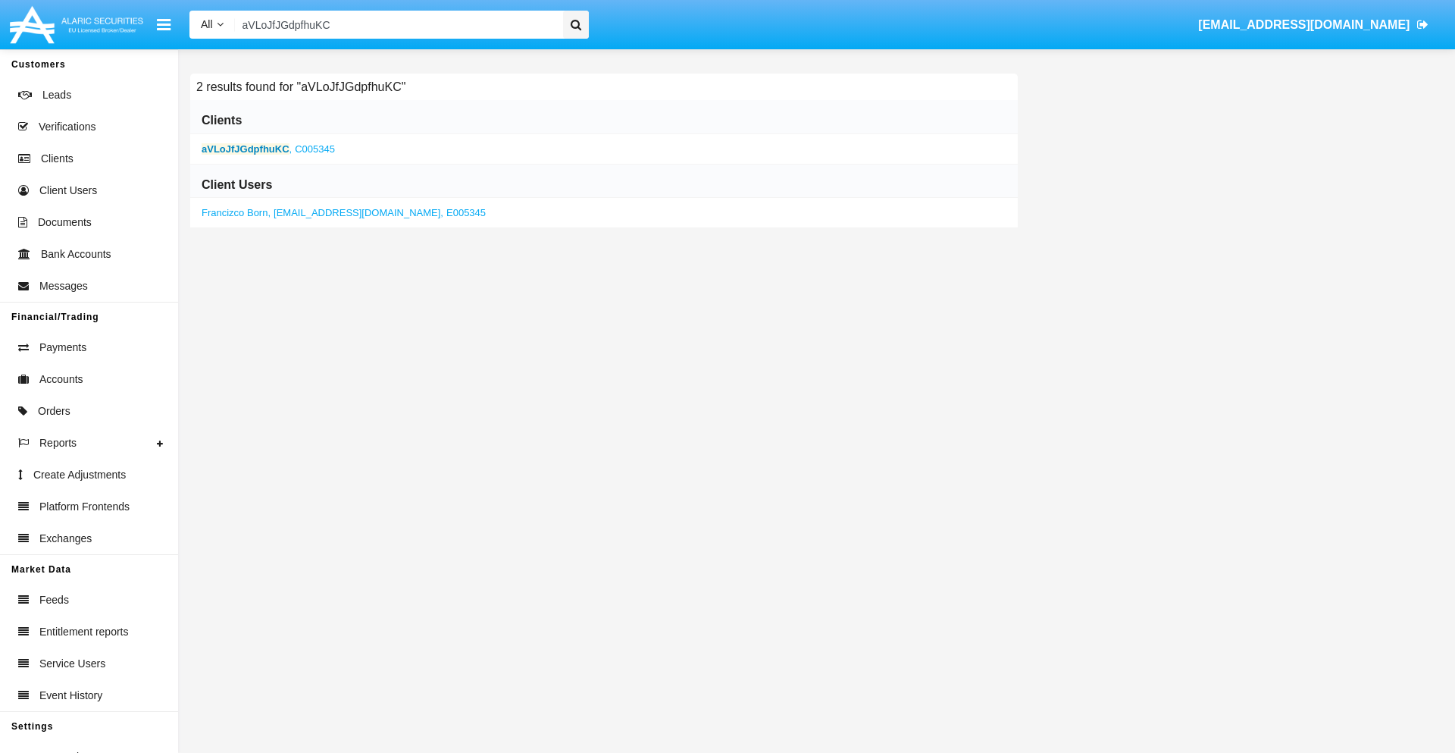
type input "aVLoJfJGdpfhuKC"
click at [245, 149] on b "aVLoJfJGdpfhuKC" at bounding box center [246, 148] width 88 height 11
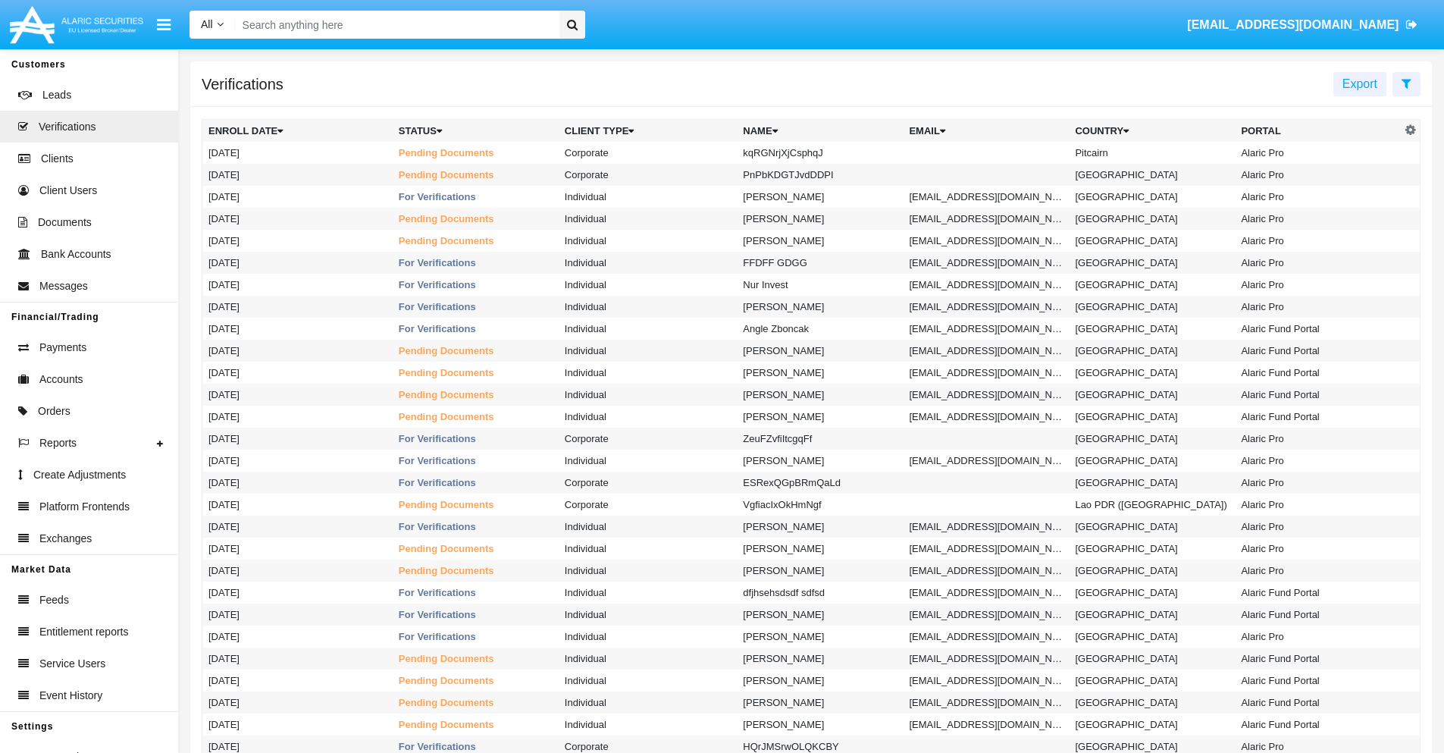
click at [1406, 83] on icon at bounding box center [1406, 83] width 10 height 12
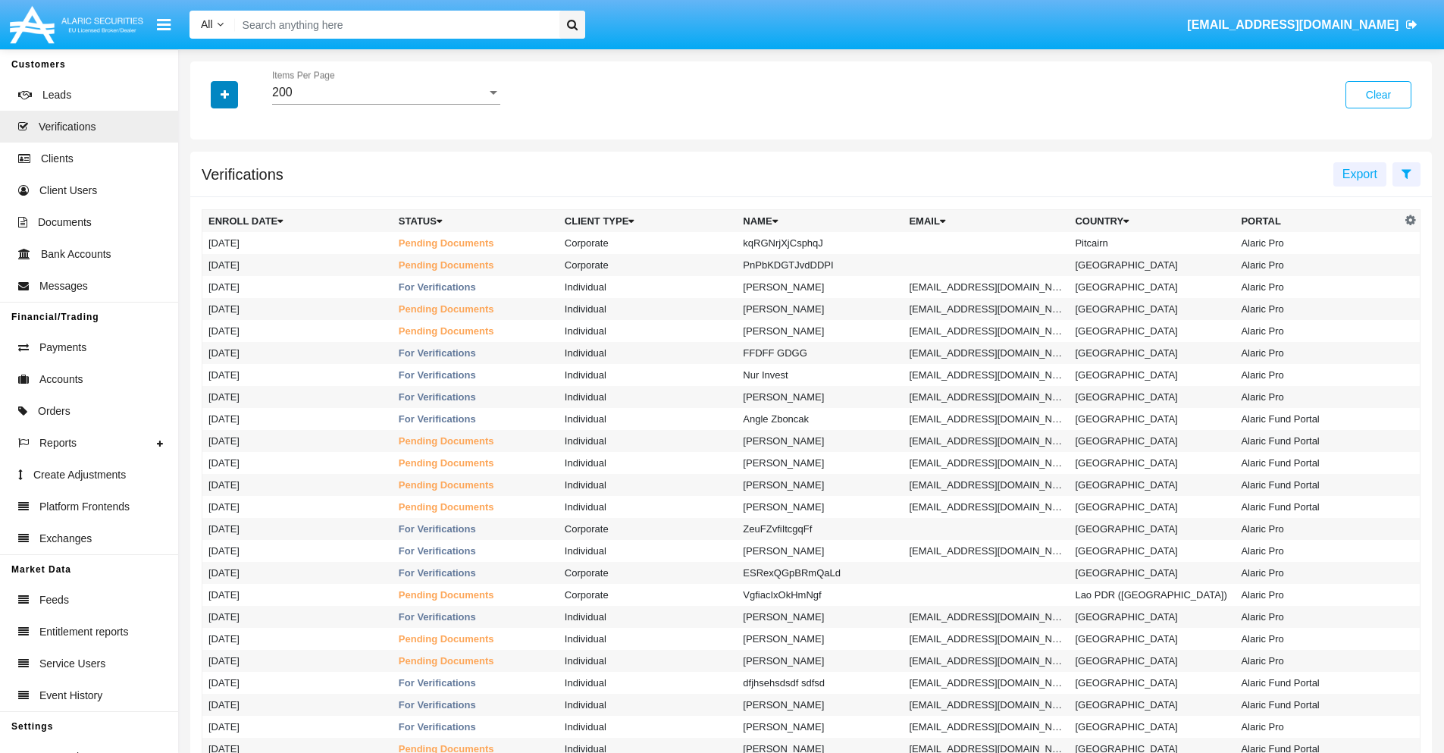
click at [224, 94] on icon "button" at bounding box center [225, 94] width 8 height 11
click at [236, 192] on span "Name" at bounding box center [237, 192] width 33 height 18
click at [208, 198] on input "Name" at bounding box center [208, 198] width 1 height 1
checkbox input "true"
click at [224, 94] on icon "button" at bounding box center [225, 94] width 8 height 11
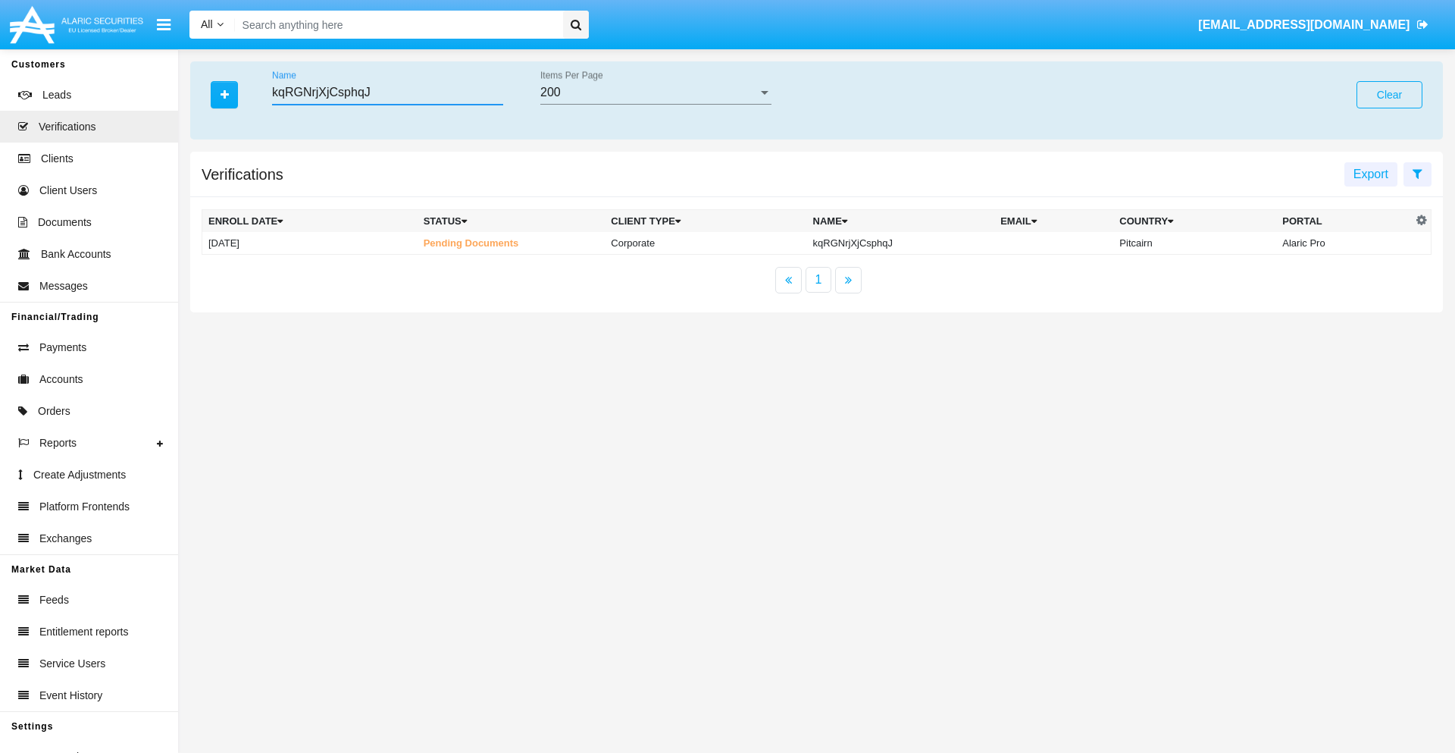
type input "kqRGNrjXjCsphqJ"
click at [899, 243] on td "kqRGNrjXjCsphqJ" at bounding box center [901, 243] width 188 height 23
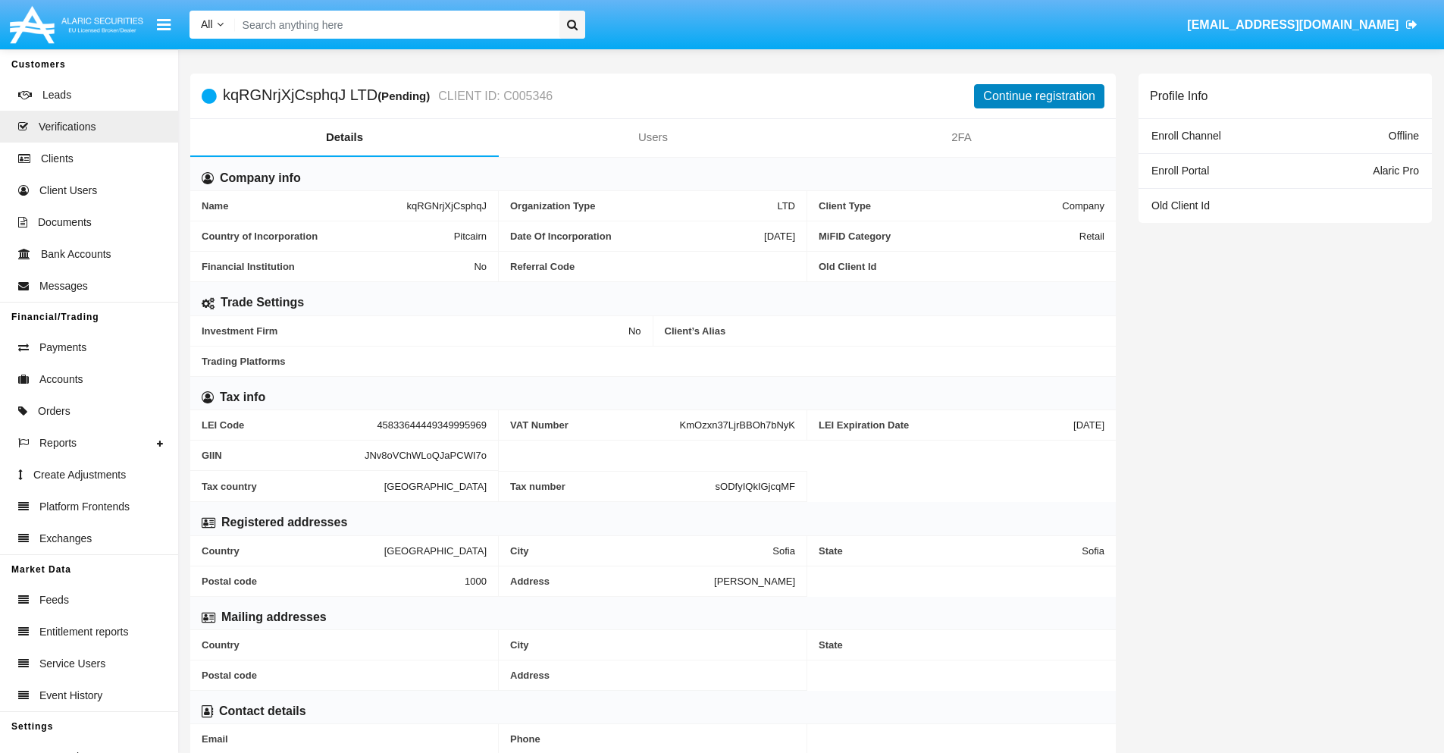
click at [1039, 95] on button "Continue registration" at bounding box center [1039, 96] width 130 height 24
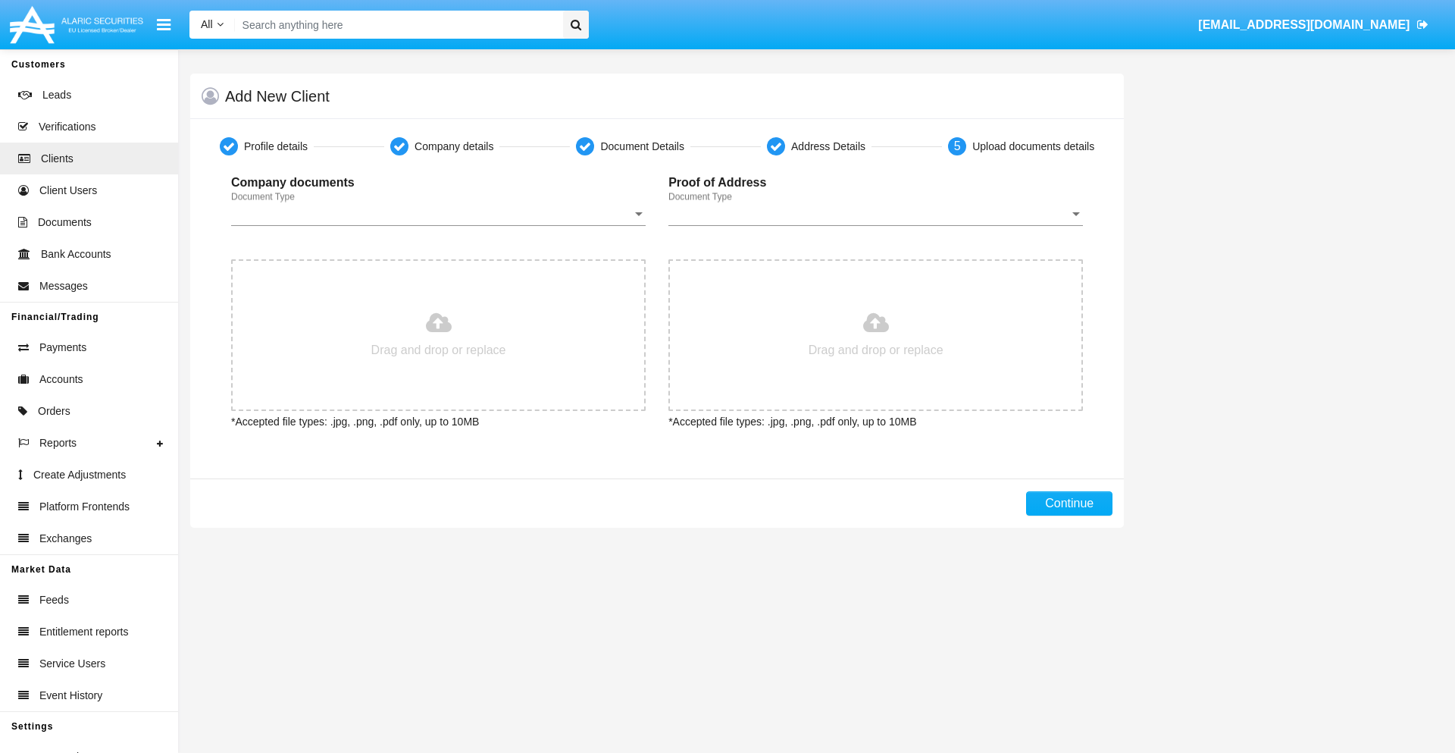
click at [438, 214] on span "Document Type" at bounding box center [431, 214] width 401 height 14
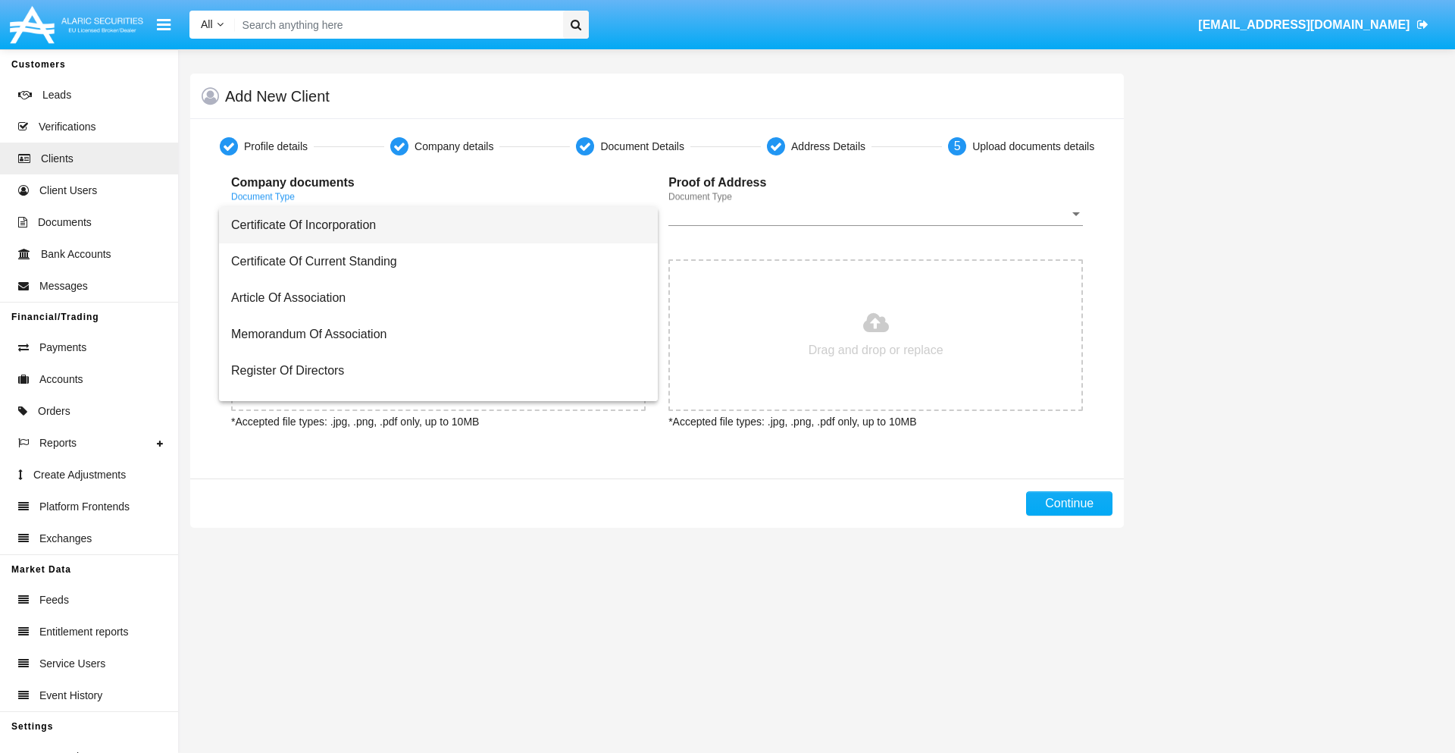
click at [433, 225] on span "Certificate Of Incorporation" at bounding box center [438, 225] width 415 height 36
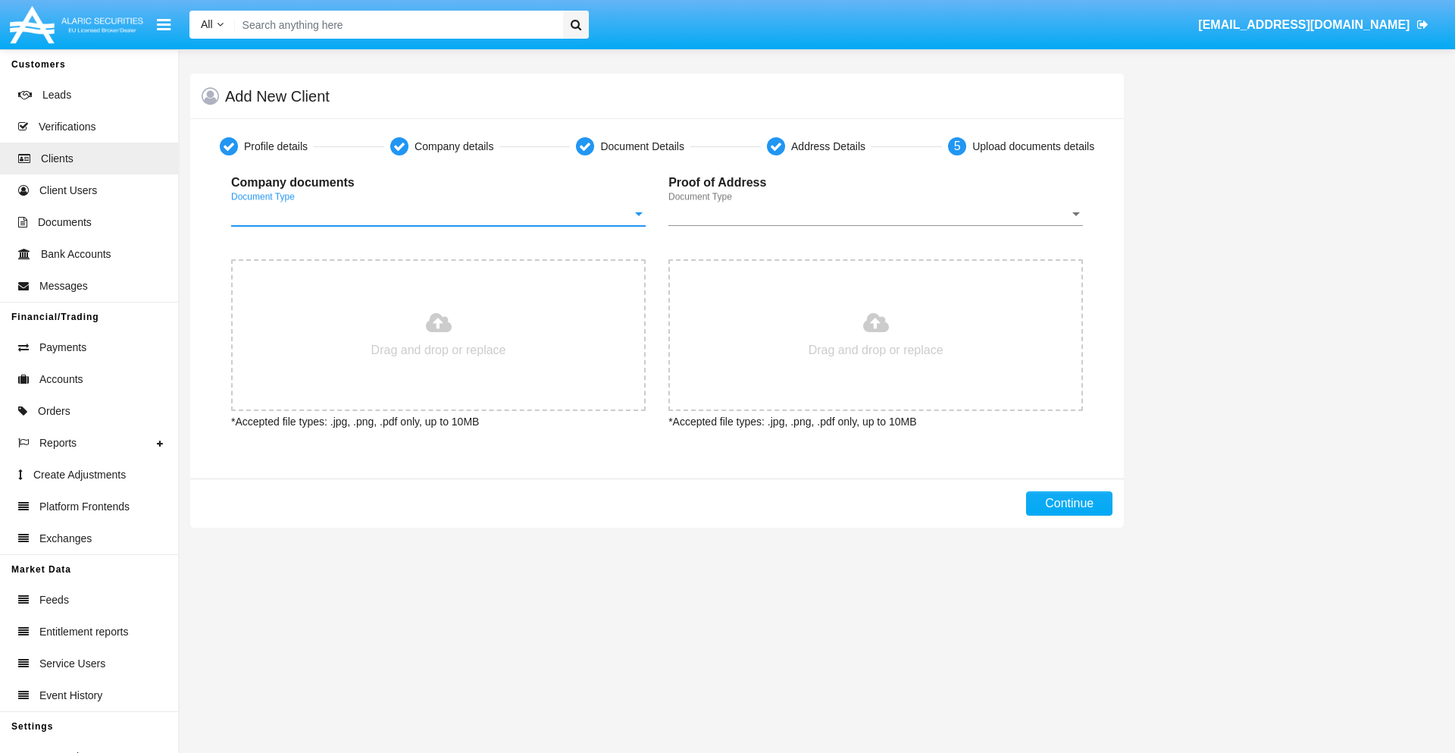
type input "C:\fakepath\passport.png"
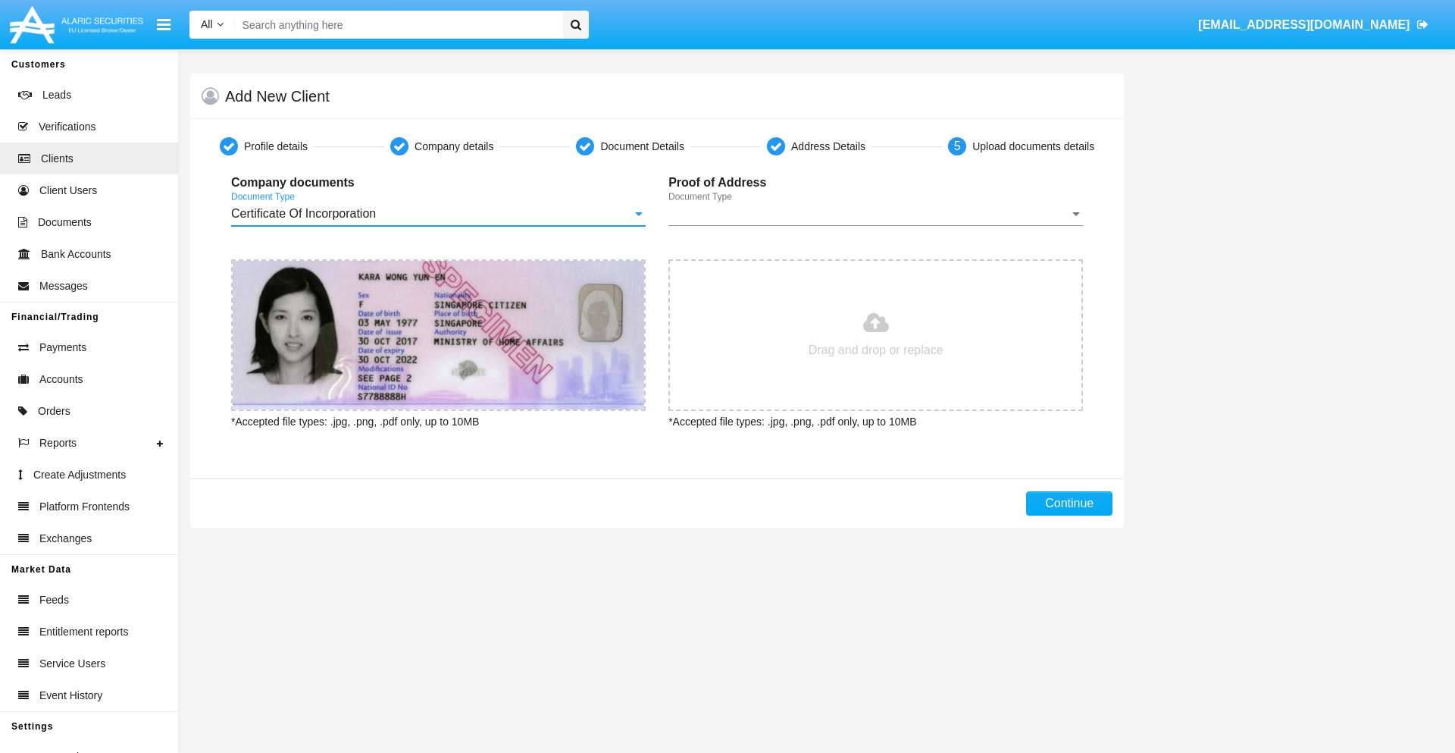
click at [875, 214] on span "Document Type" at bounding box center [868, 214] width 401 height 14
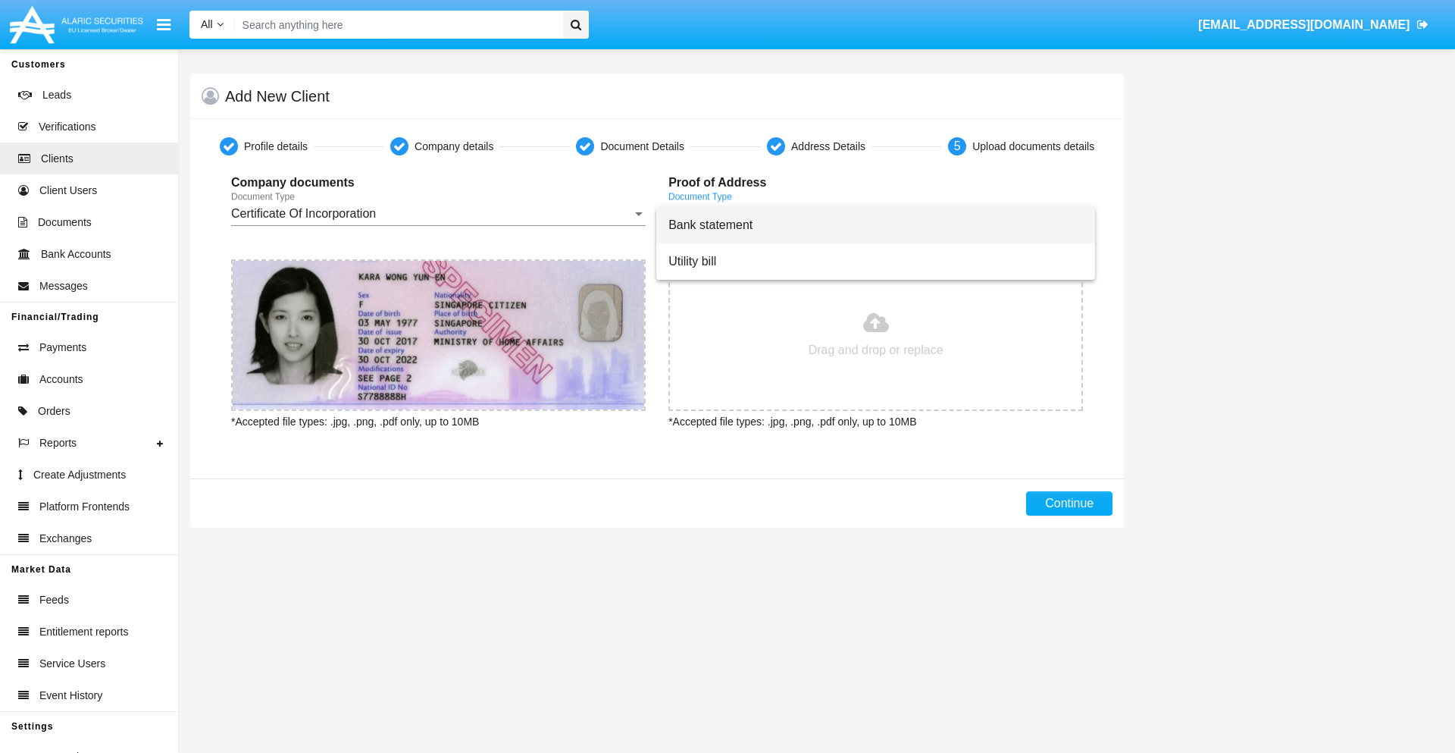
click at [875, 225] on span "Bank statement" at bounding box center [875, 225] width 415 height 36
type input "C:\fakepath\bank-statement.png"
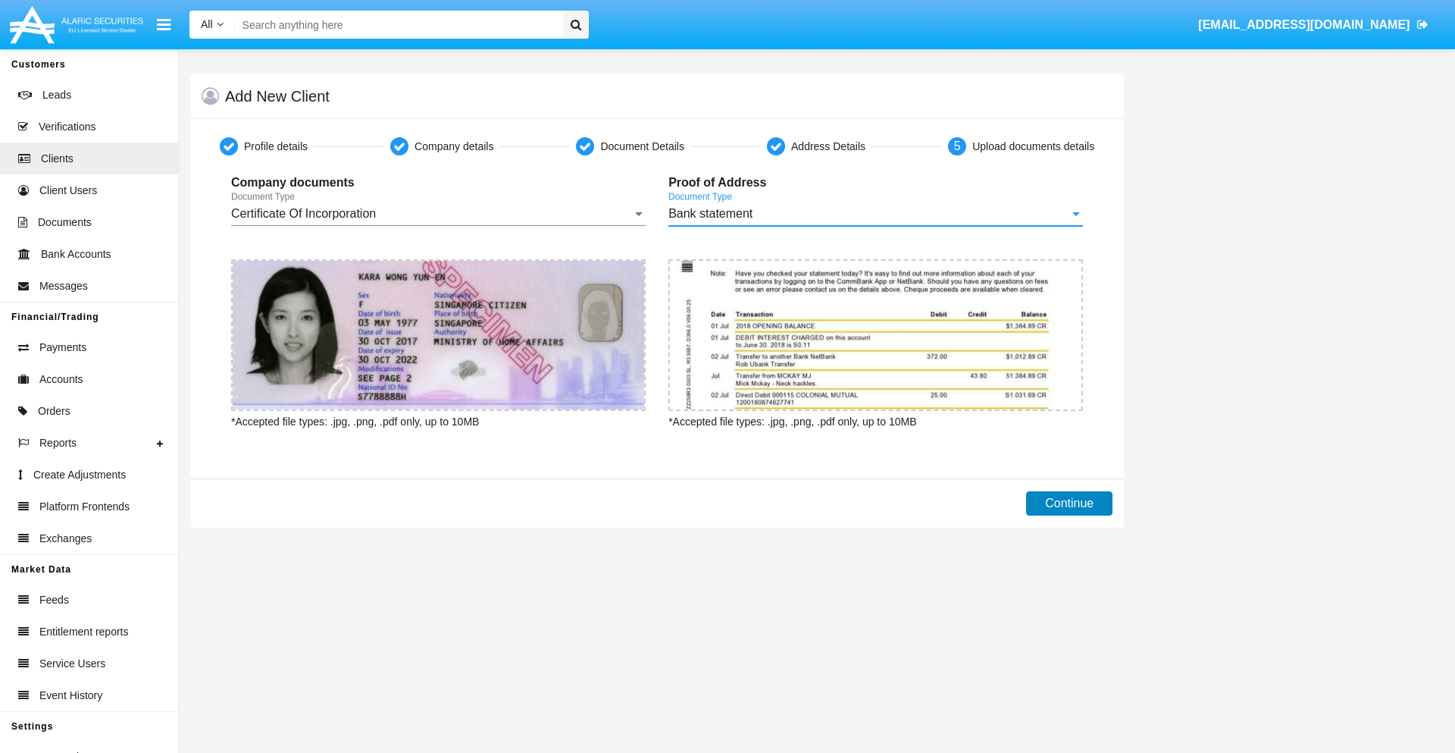
click at [1069, 503] on button "Continue" at bounding box center [1069, 503] width 86 height 24
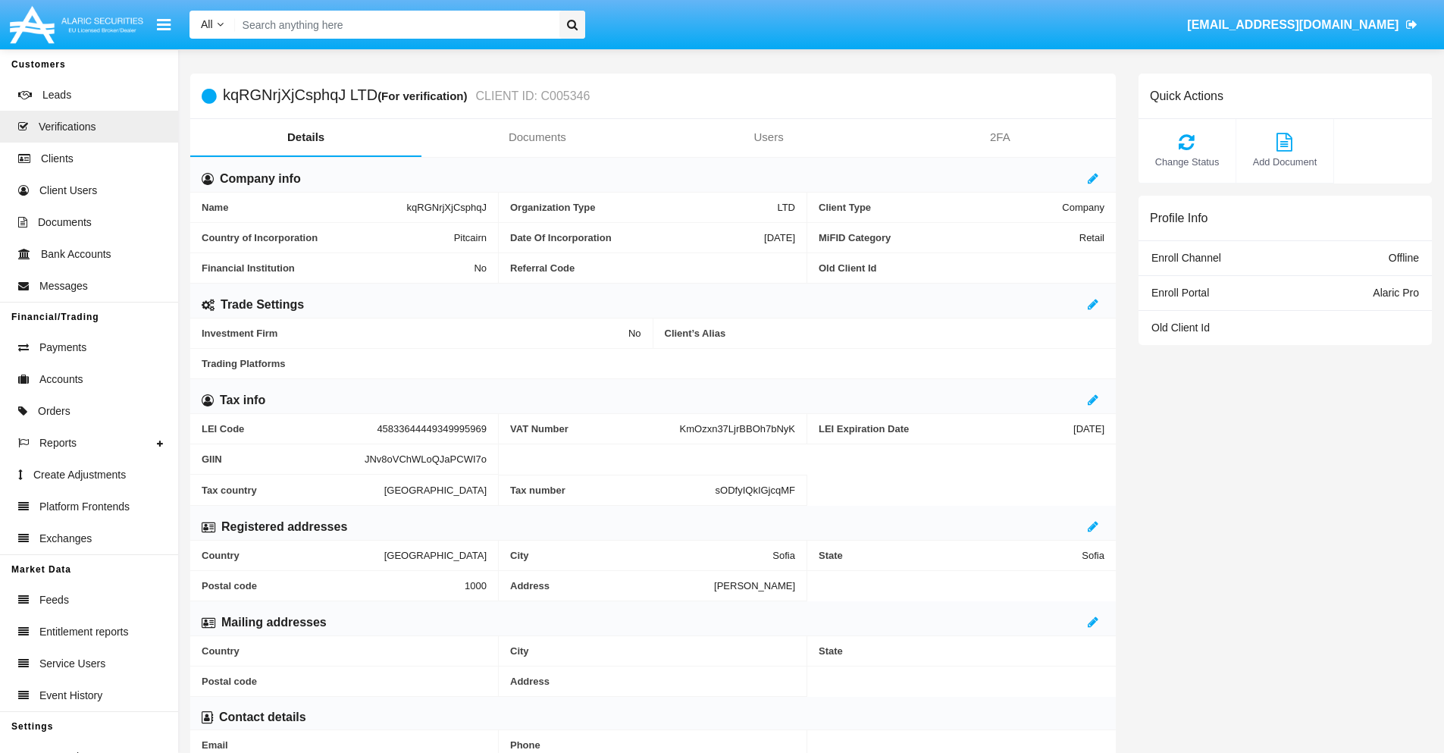
click at [537, 137] on link "Documents" at bounding box center [536, 137] width 231 height 36
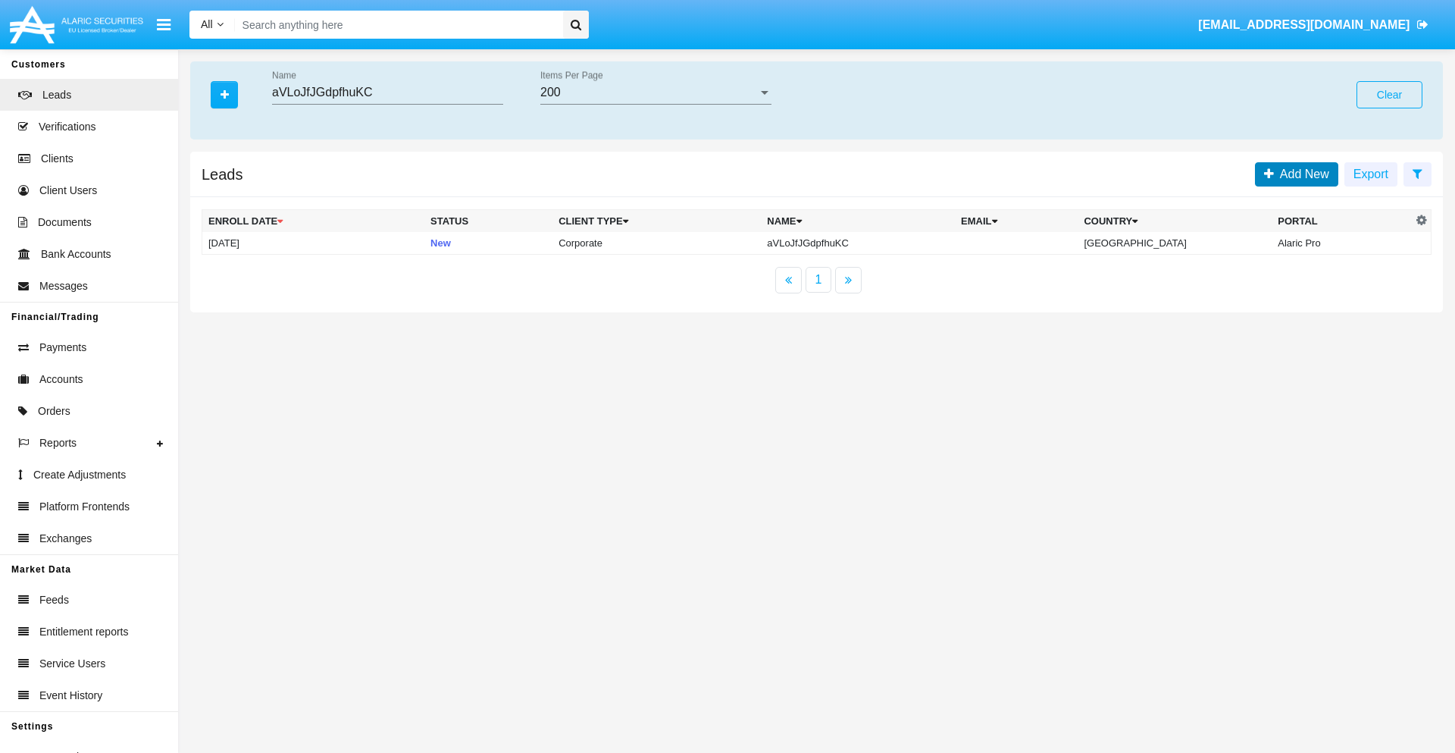
click at [1301, 174] on span "Add New" at bounding box center [1301, 173] width 55 height 13
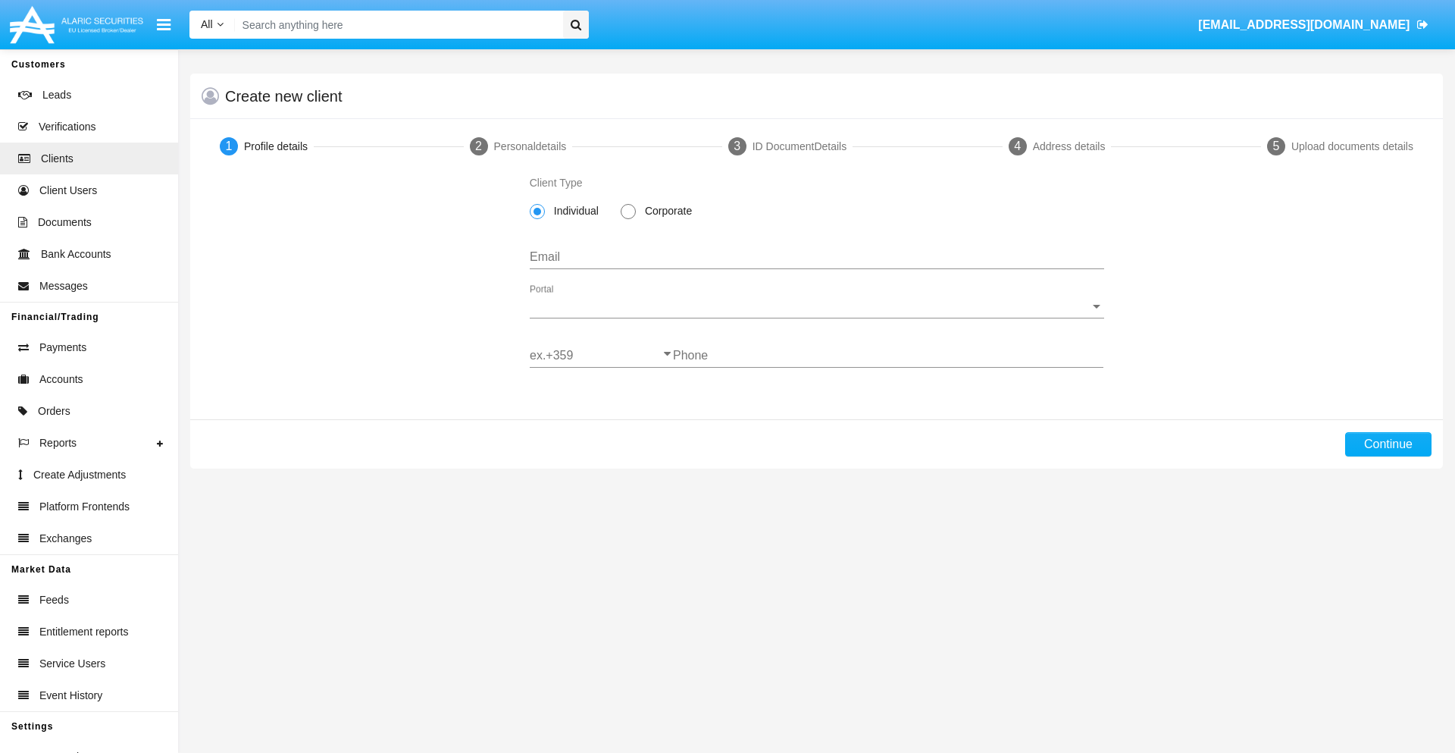
click at [665, 211] on span "Corporate" at bounding box center [666, 211] width 60 height 16
click at [628, 219] on input "Corporate" at bounding box center [627, 219] width 1 height 1
radio input "true"
type input "[EMAIL_ADDRESS][DOMAIN_NAME]"
click at [816, 306] on span "Portal" at bounding box center [810, 306] width 561 height 14
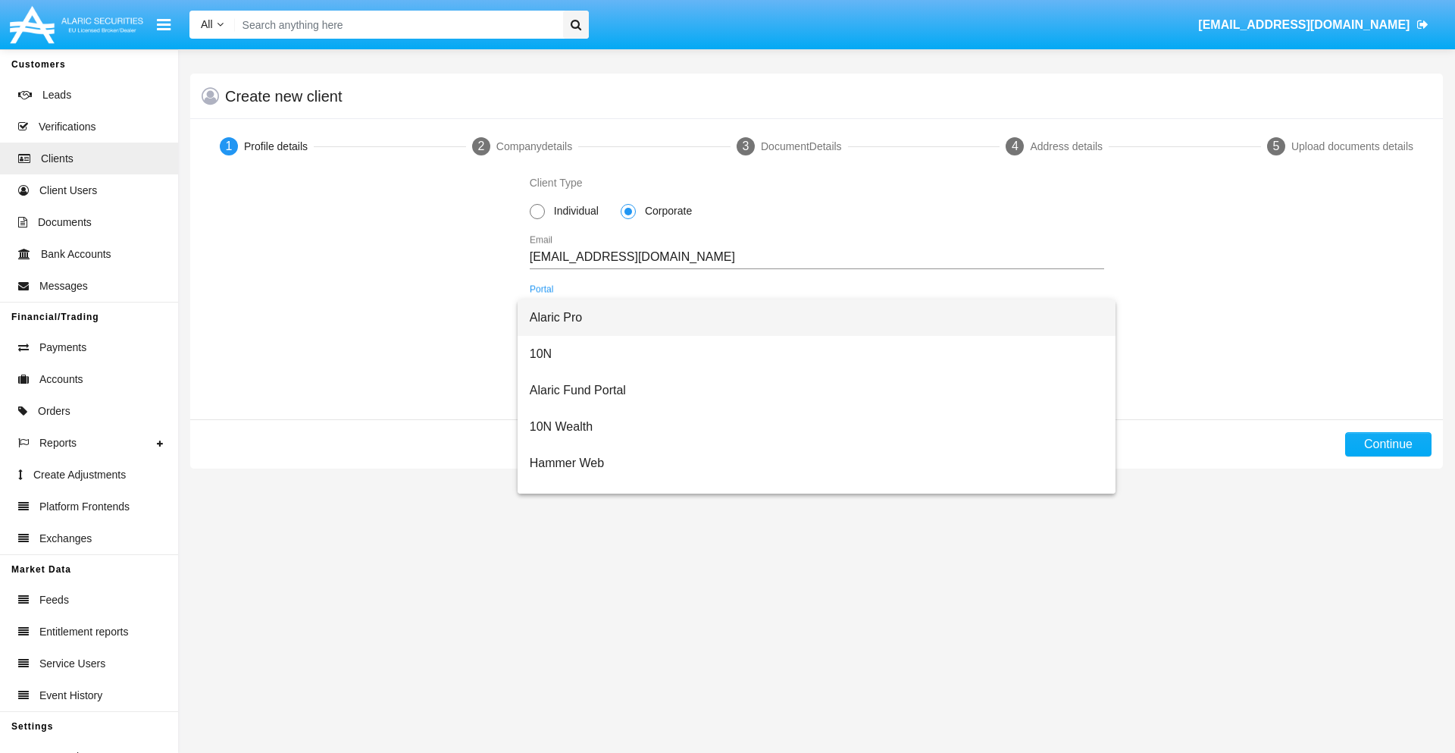
click at [811, 318] on span "Alaric Pro" at bounding box center [817, 317] width 574 height 36
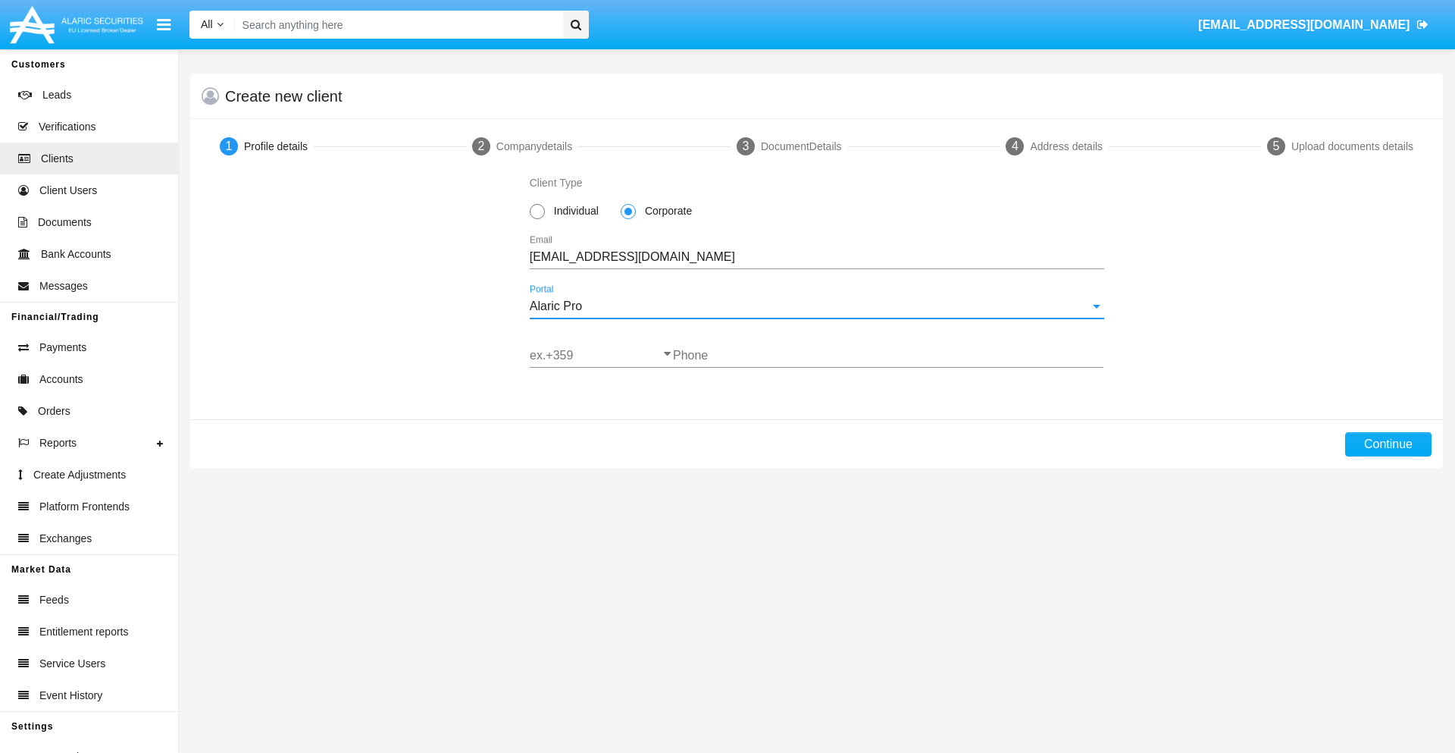
click at [601, 355] on input "ex.+359" at bounding box center [601, 356] width 143 height 14
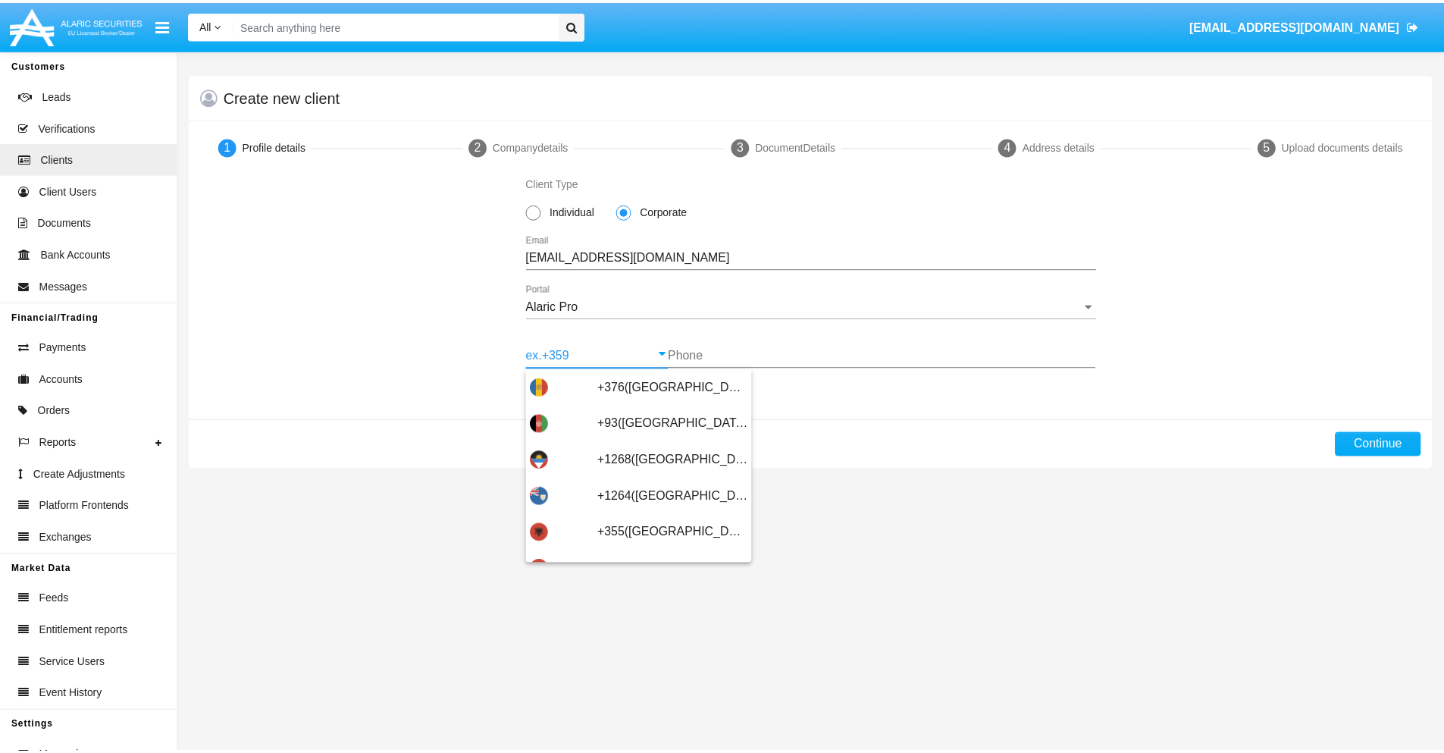
scroll to position [497, 0]
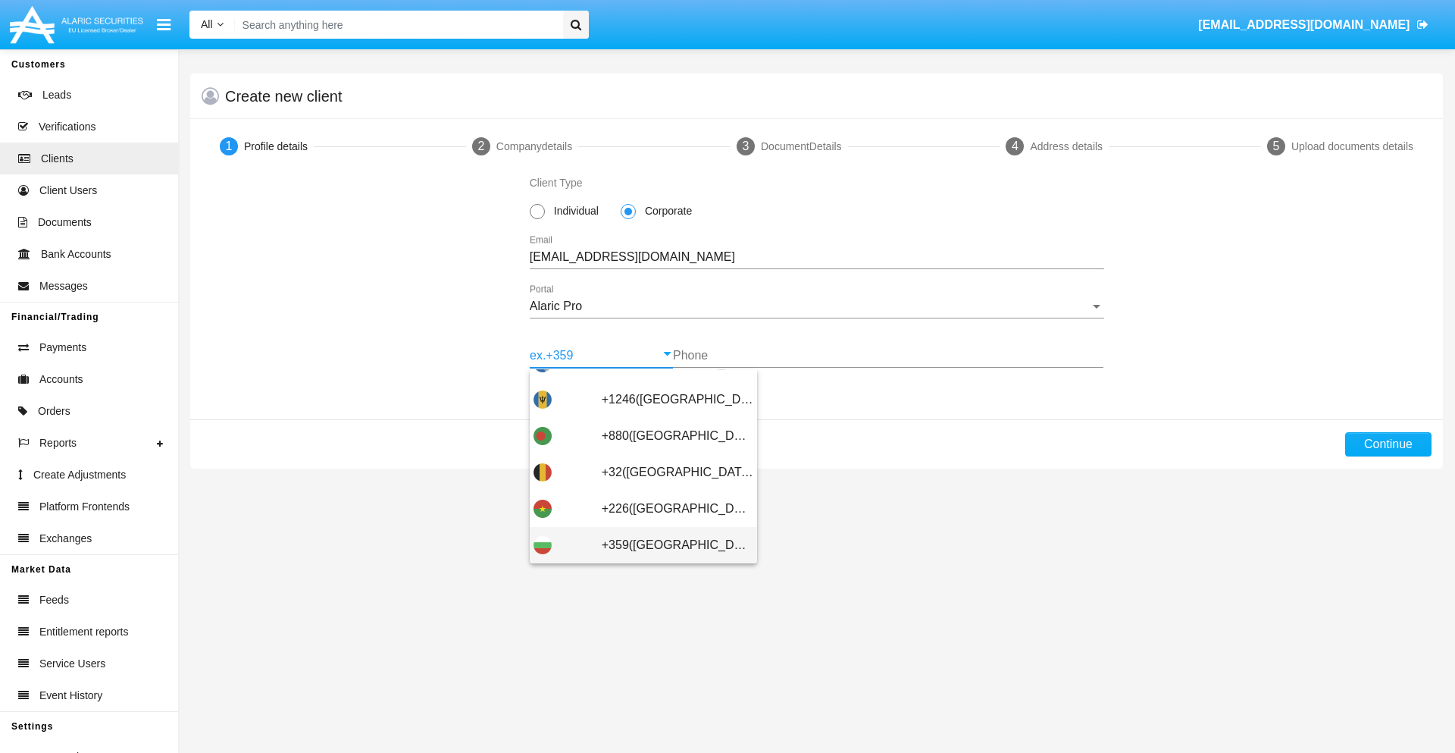
click at [665, 545] on span "+359([GEOGRAPHIC_DATA])" at bounding box center [678, 545] width 152 height 36
type input "+359([GEOGRAPHIC_DATA])"
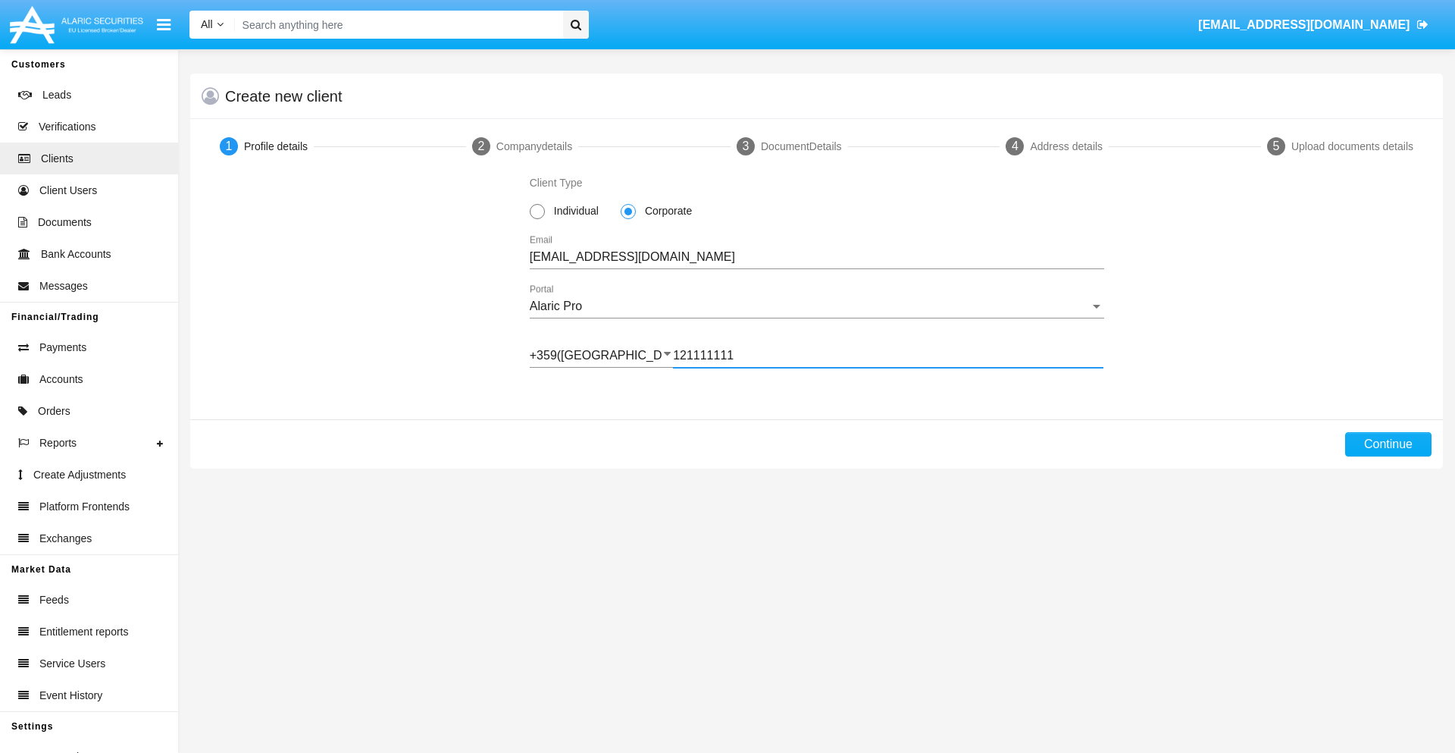
type input "121111111"
click at [1388, 444] on button "Continue" at bounding box center [1388, 444] width 86 height 24
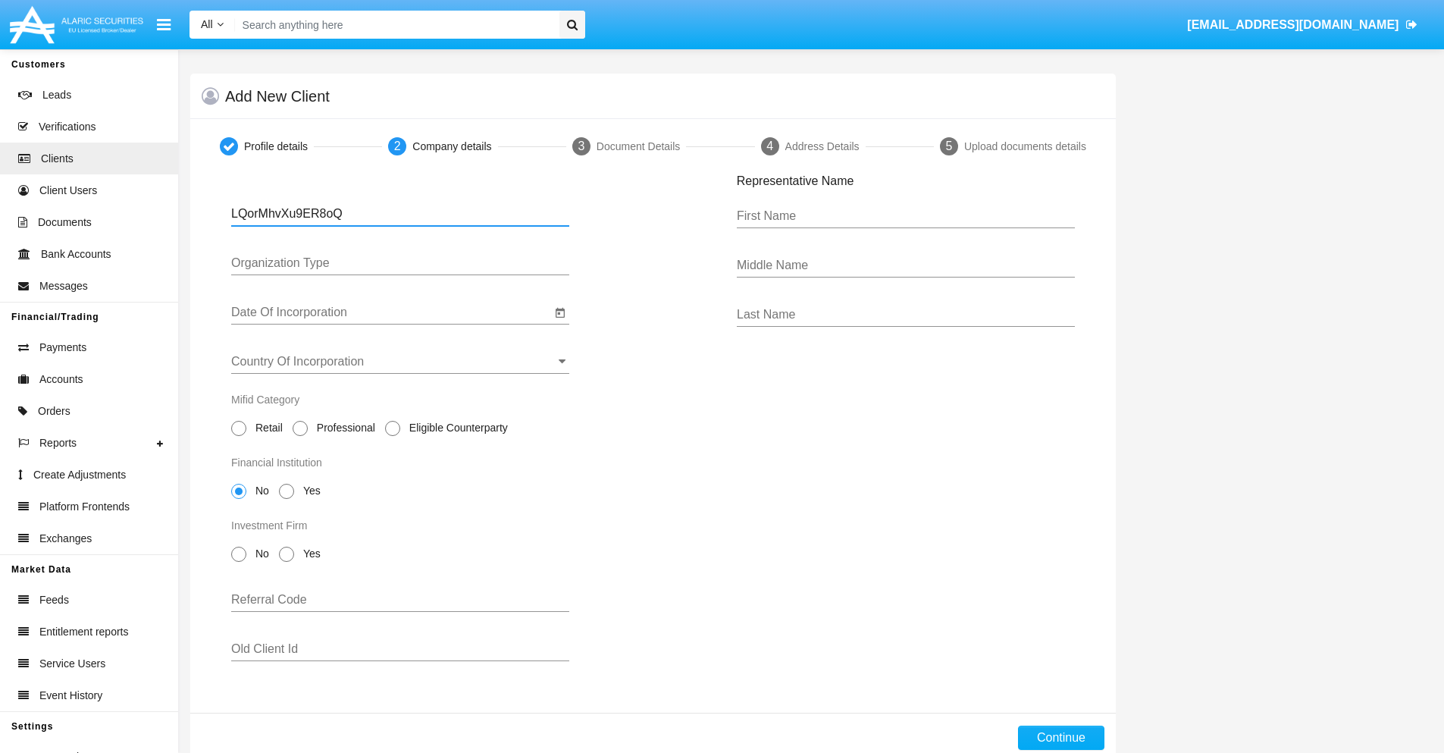
type input "LQorMhvXu9ER8oQ"
type input "LTD"
click at [391, 312] on input "Date Of Incorporation" at bounding box center [391, 312] width 320 height 14
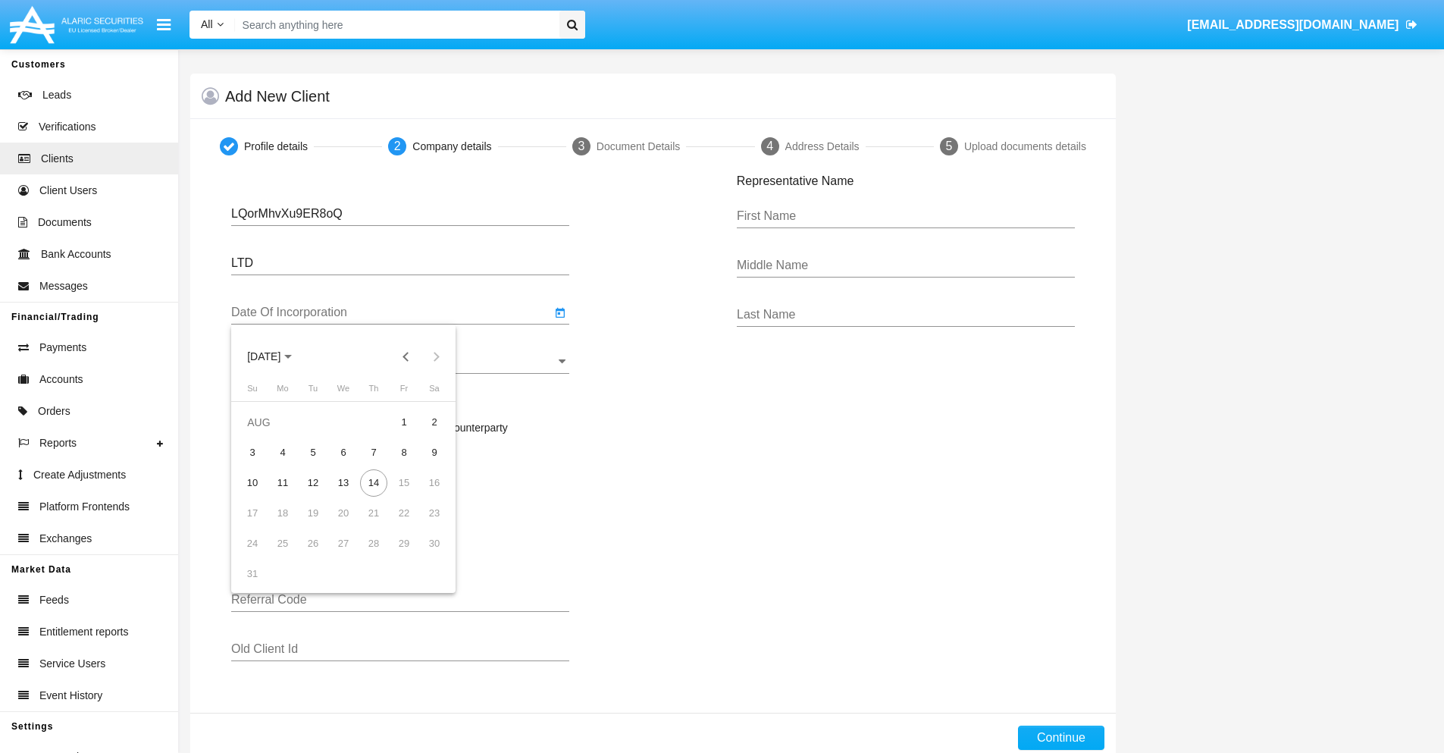
click at [277, 356] on span "[DATE]" at bounding box center [263, 357] width 33 height 12
click at [405, 356] on button "Previous 20 years" at bounding box center [406, 356] width 30 height 30
click at [370, 555] on div "2000" at bounding box center [370, 554] width 48 height 27
click at [264, 433] on div "JAN" at bounding box center [264, 433] width 48 height 27
click at [434, 421] on div "1" at bounding box center [434, 421] width 27 height 27
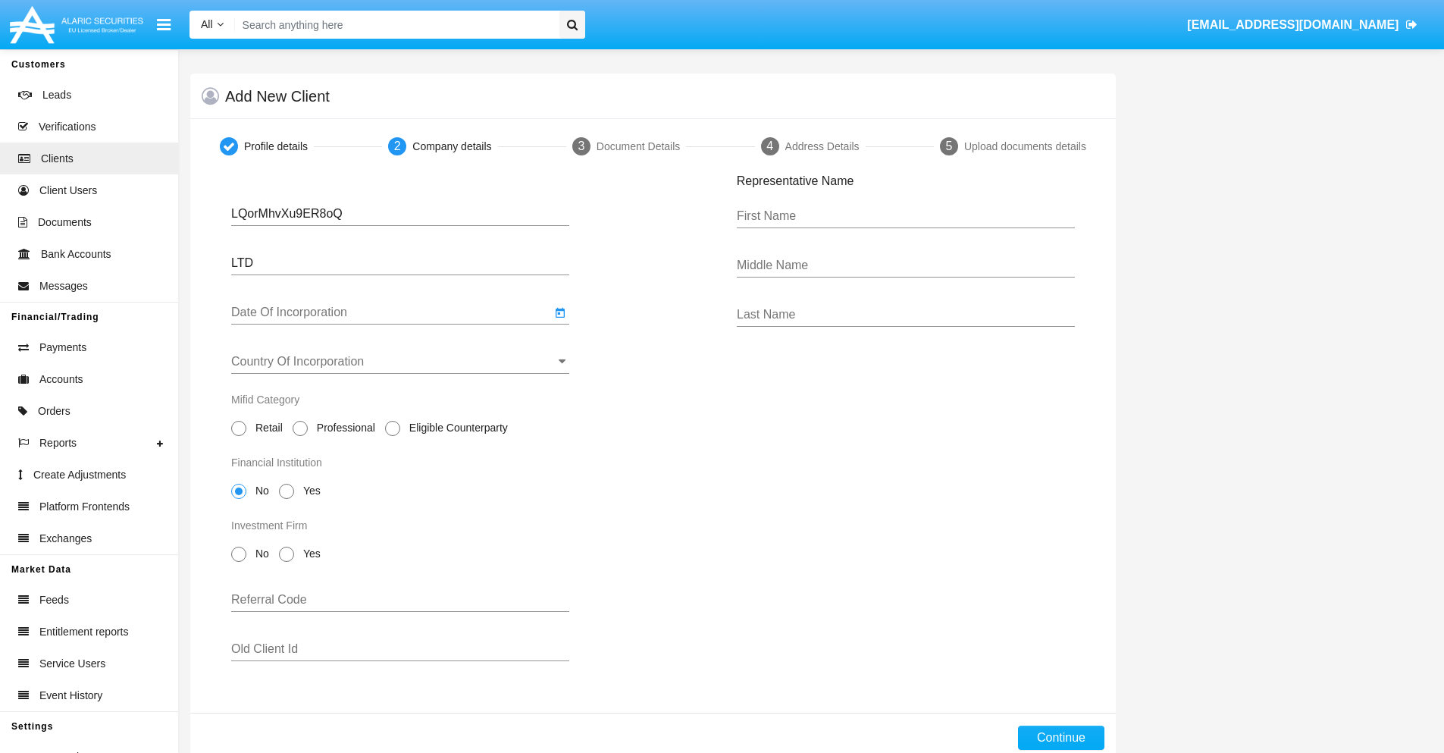
type input "[DATE]"
click at [400, 361] on input "Country Of Incorporation" at bounding box center [400, 362] width 338 height 14
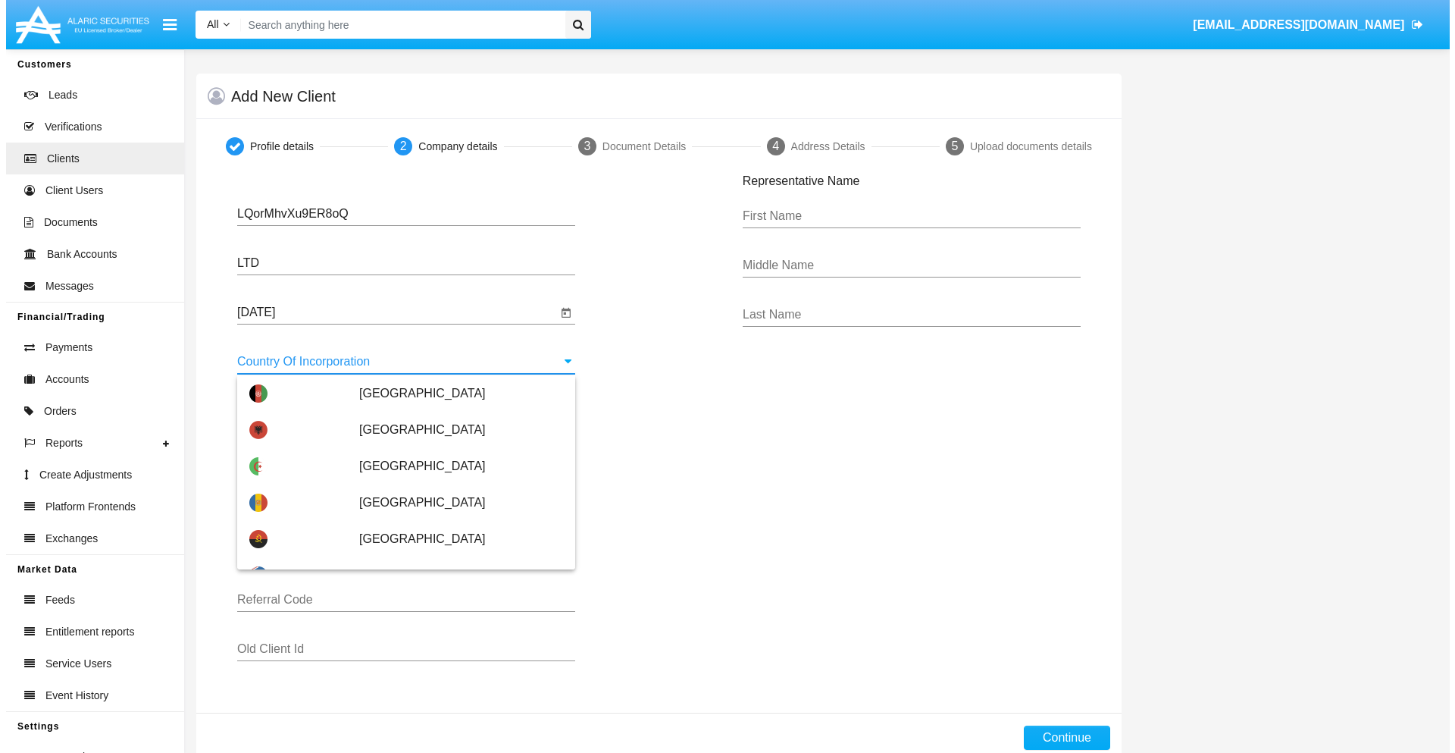
scroll to position [6536, 0]
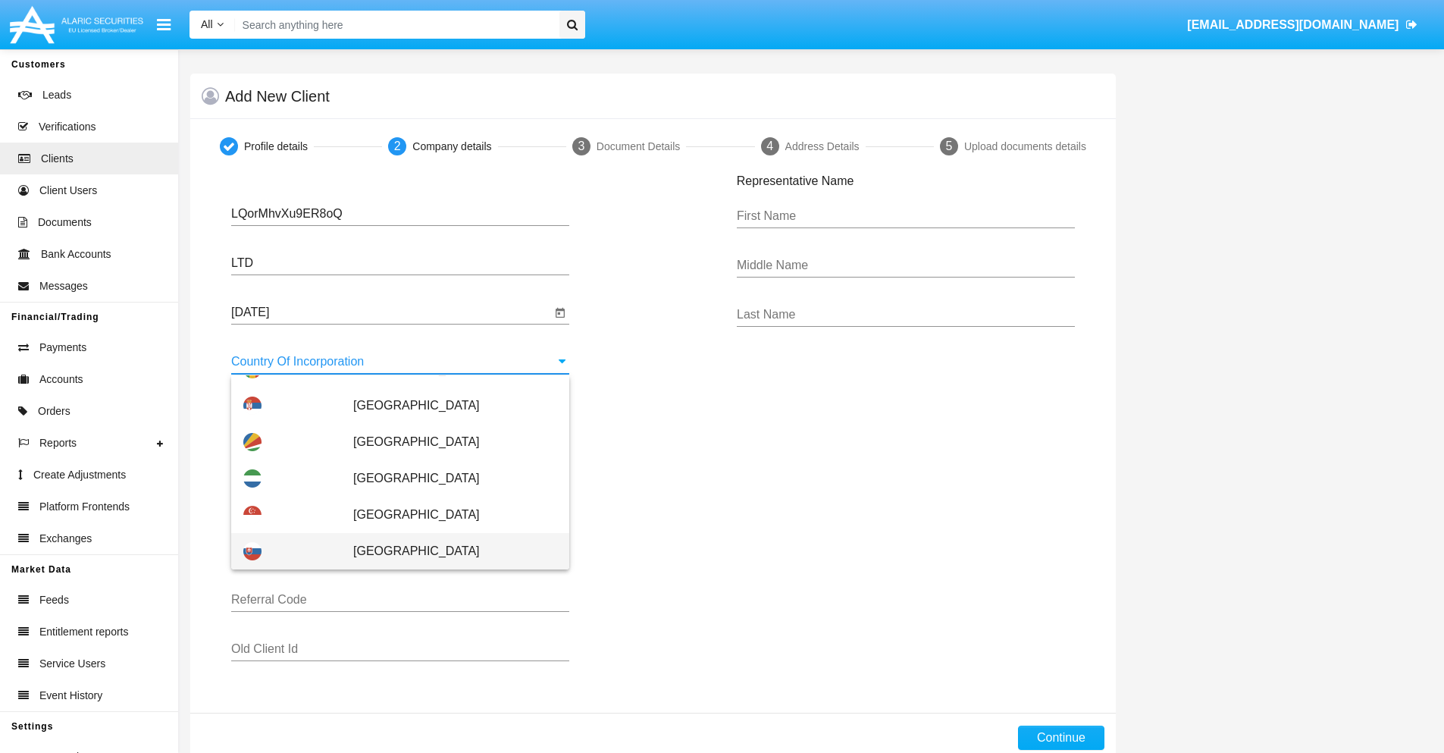
click at [447, 551] on span "[GEOGRAPHIC_DATA]" at bounding box center [455, 551] width 204 height 36
type input "[GEOGRAPHIC_DATA]"
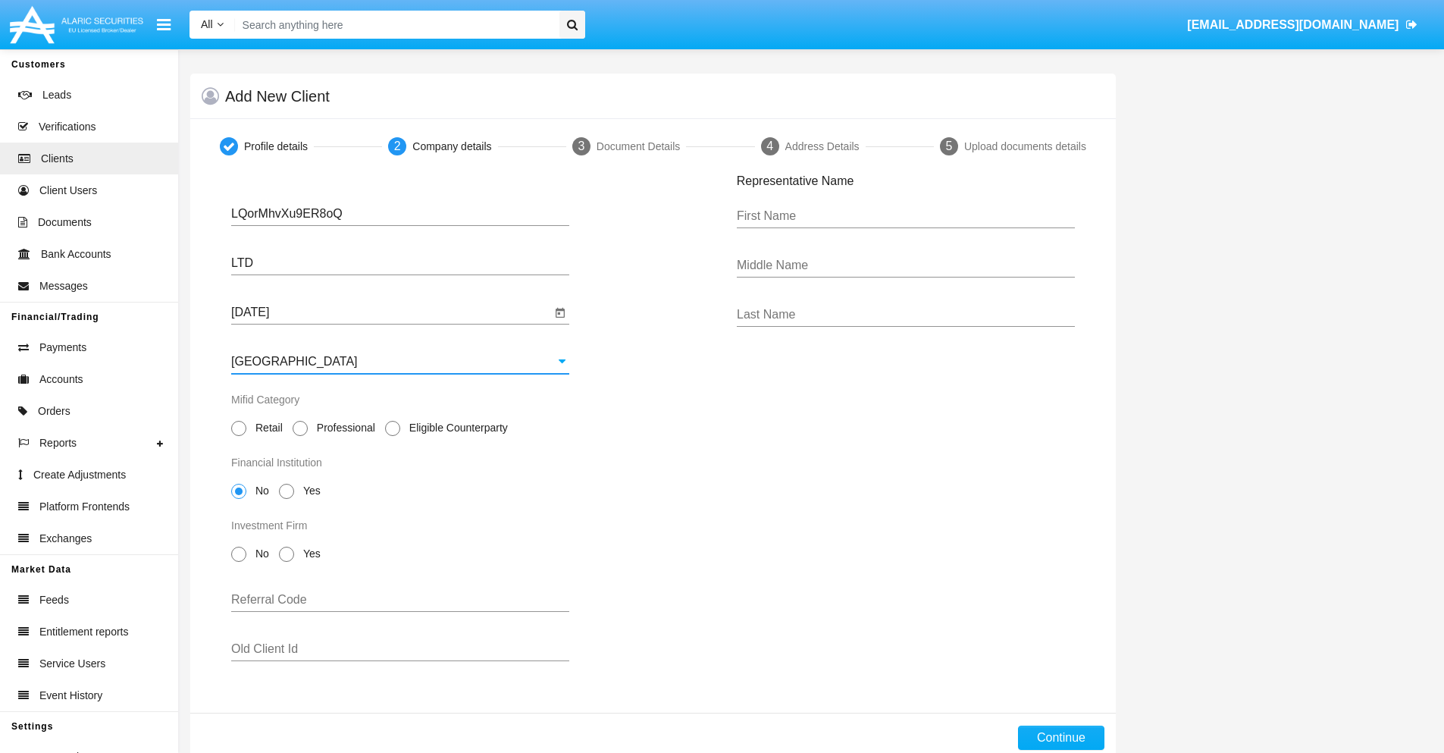
click at [343, 427] on span "Professional" at bounding box center [343, 428] width 71 height 16
click at [300, 436] on input "Professional" at bounding box center [299, 436] width 1 height 1
radio input "true"
click at [259, 490] on span "No" at bounding box center [259, 491] width 27 height 16
click at [239, 499] on input "No" at bounding box center [238, 499] width 1 height 1
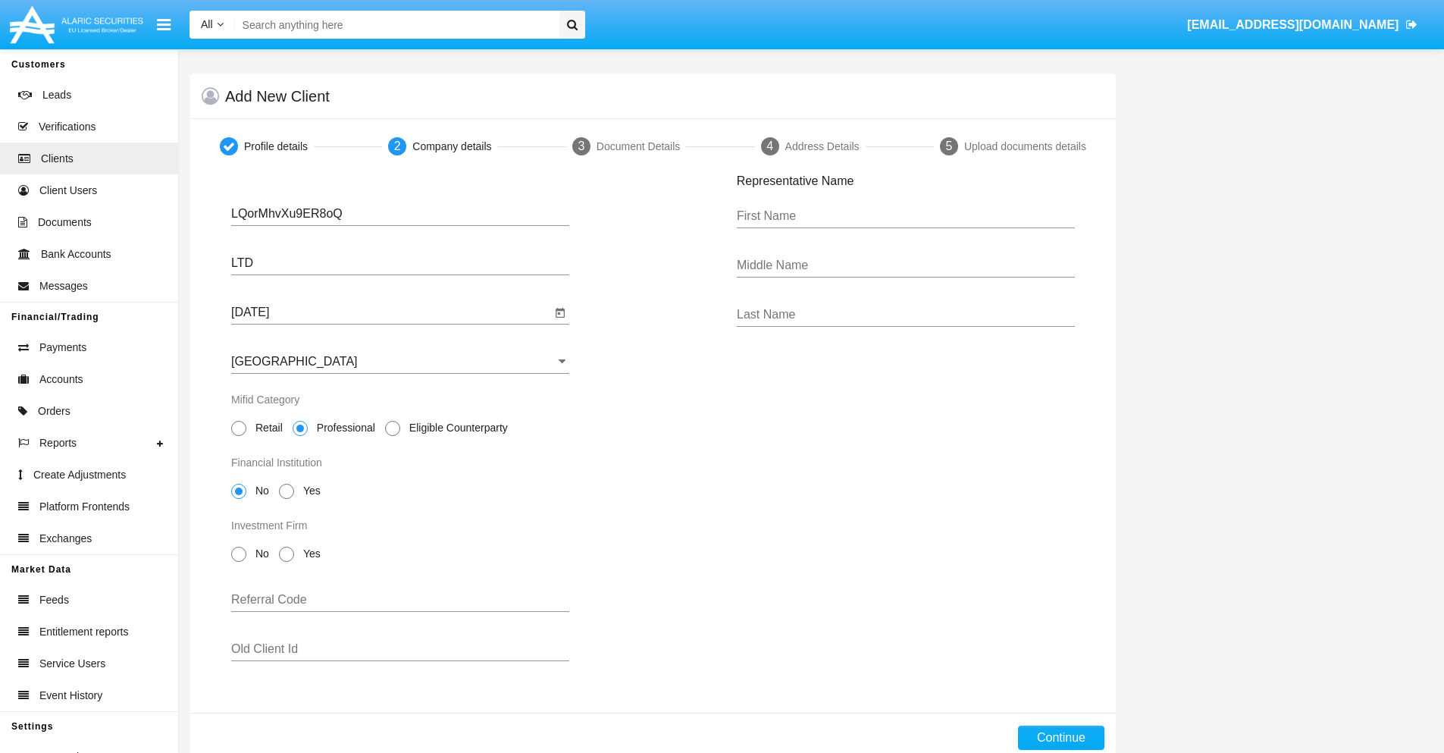
click at [259, 553] on span "No" at bounding box center [259, 554] width 27 height 16
click at [239, 562] on input "No" at bounding box center [238, 562] width 1 height 1
radio input "true"
type input "QGxDgvDNQyKRGuY"
type input "BfjCmsQZNoVzIar"
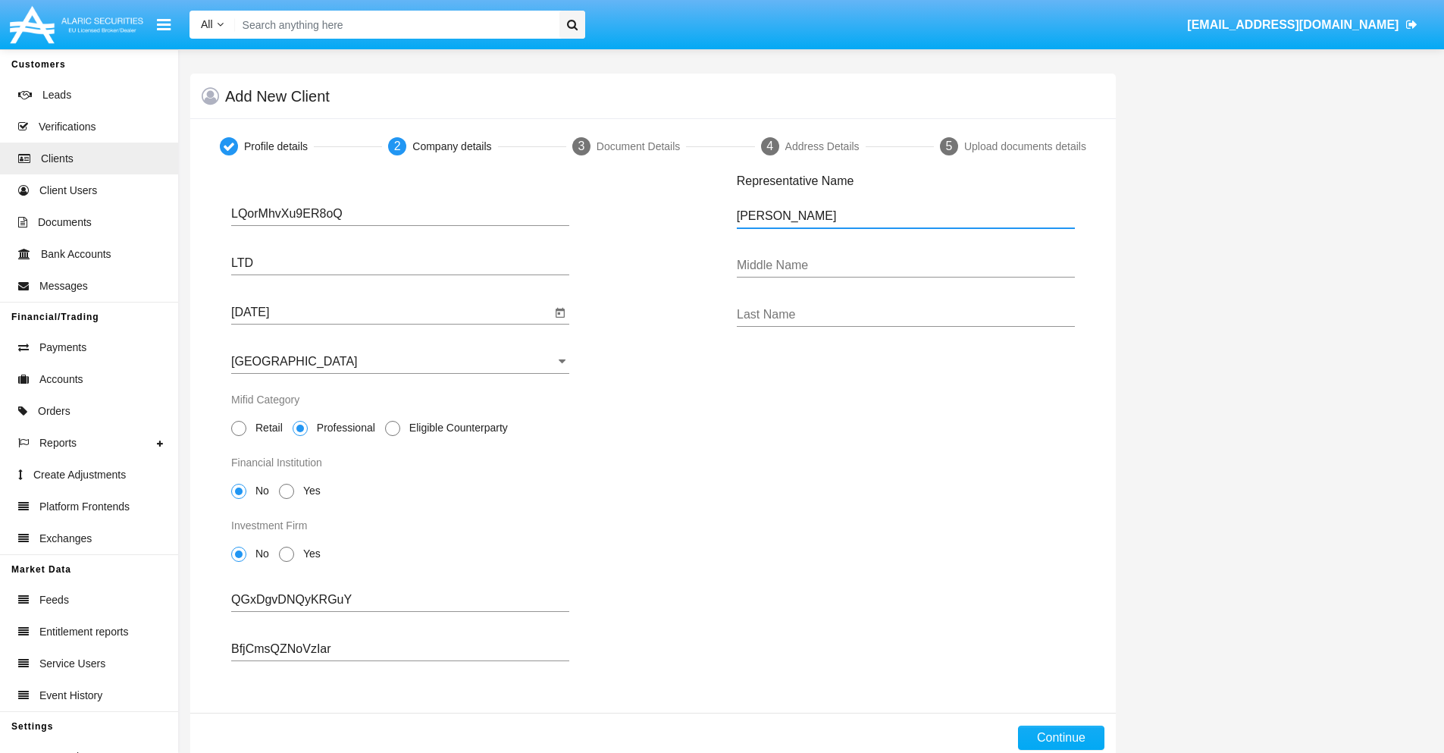
type input "[PERSON_NAME]"
click at [1060, 737] on button "Continue" at bounding box center [1061, 737] width 86 height 24
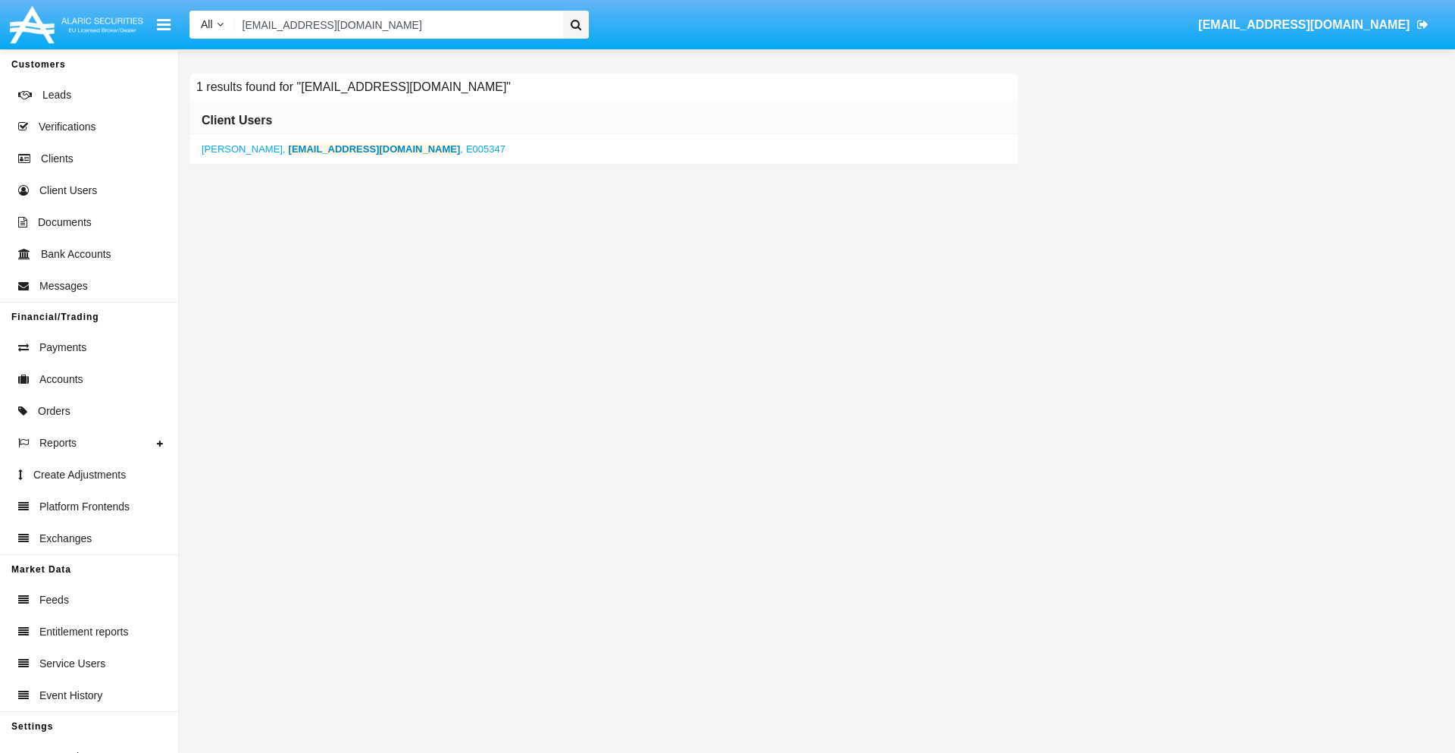
type input "[EMAIL_ADDRESS][DOMAIN_NAME]"
click at [323, 149] on b "[EMAIL_ADDRESS][DOMAIN_NAME]" at bounding box center [375, 148] width 172 height 11
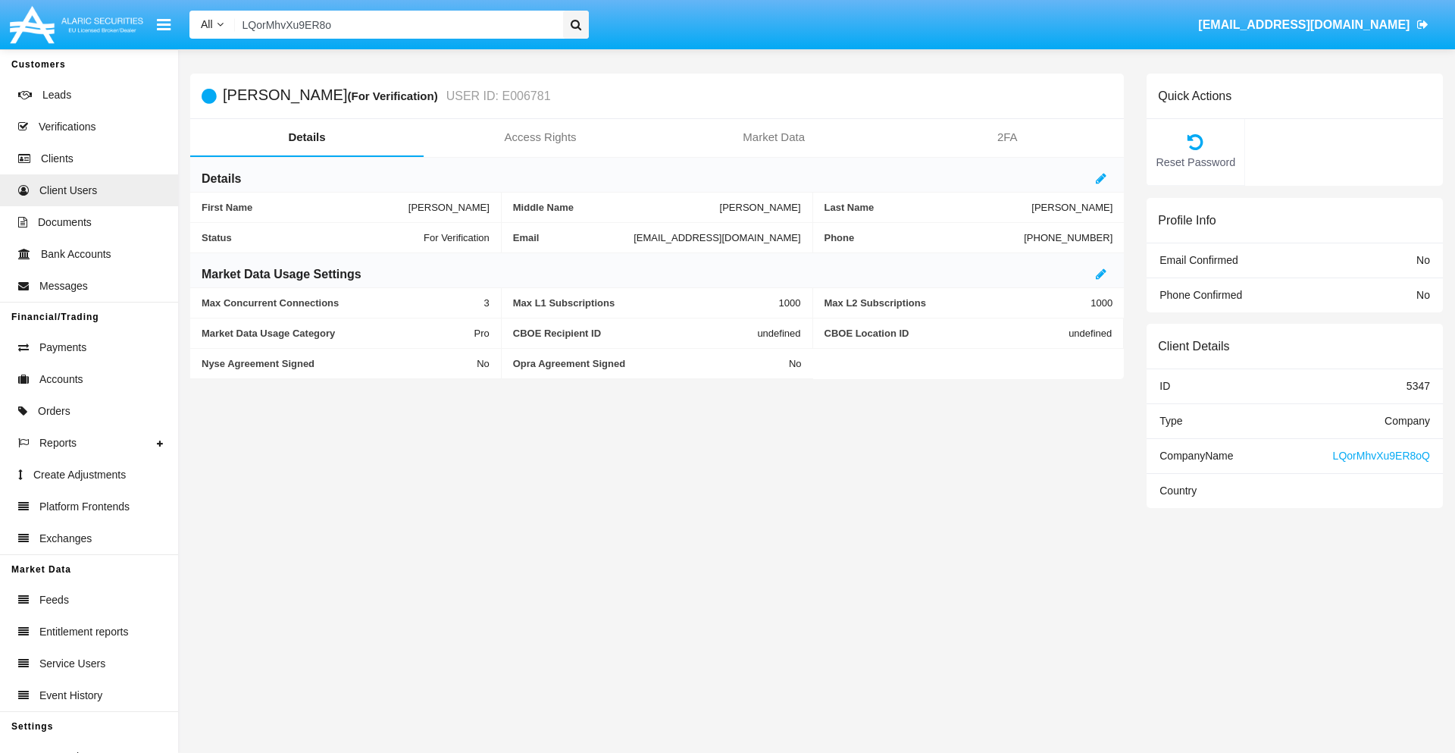
type input "LQorMhvXu9ER8oQ"
